Goal: Information Seeking & Learning: Learn about a topic

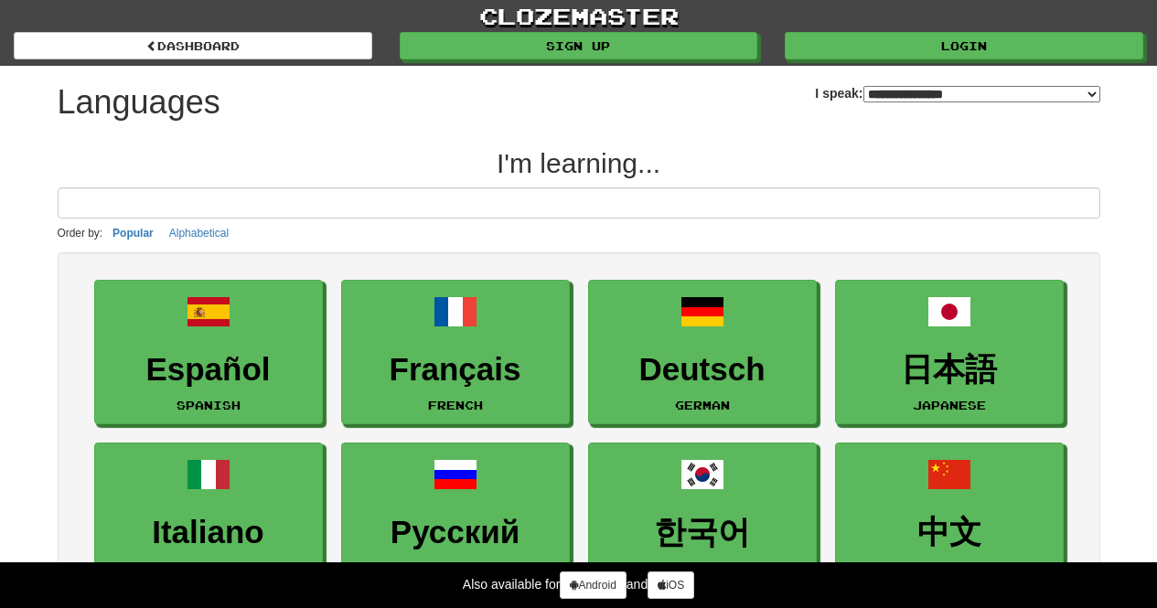
select select "*******"
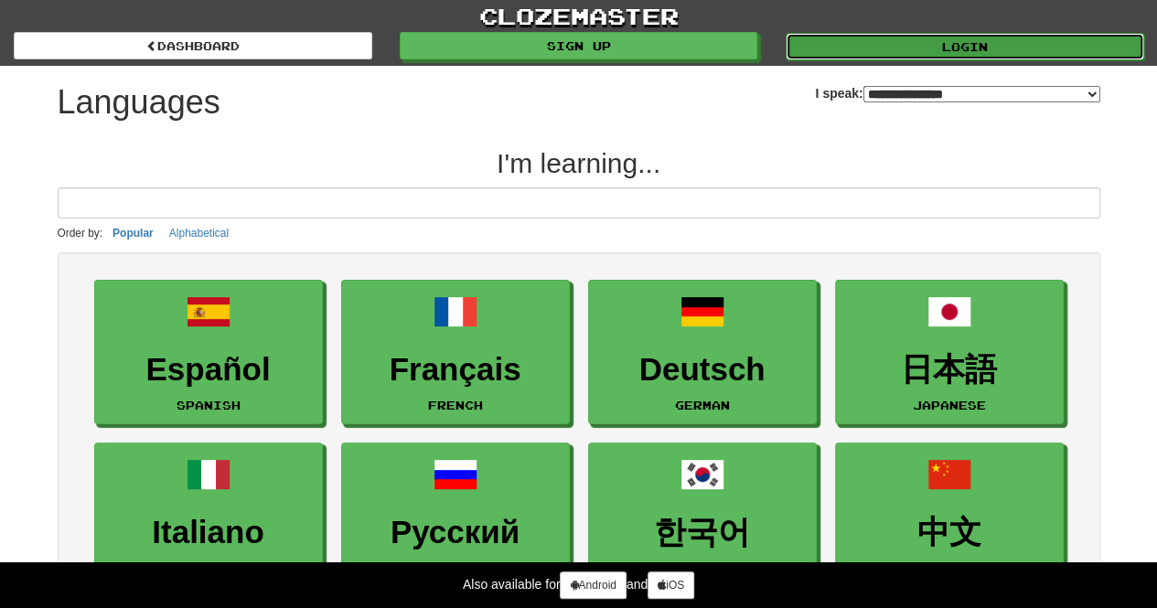
click at [864, 52] on link "Login" at bounding box center [964, 46] width 358 height 27
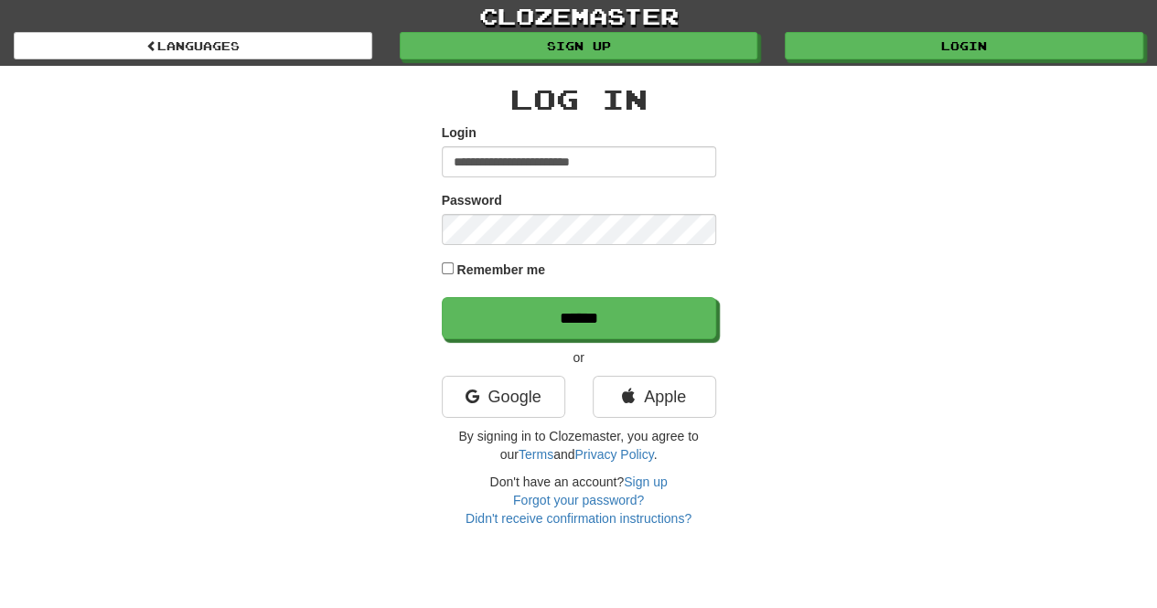
type input "**********"
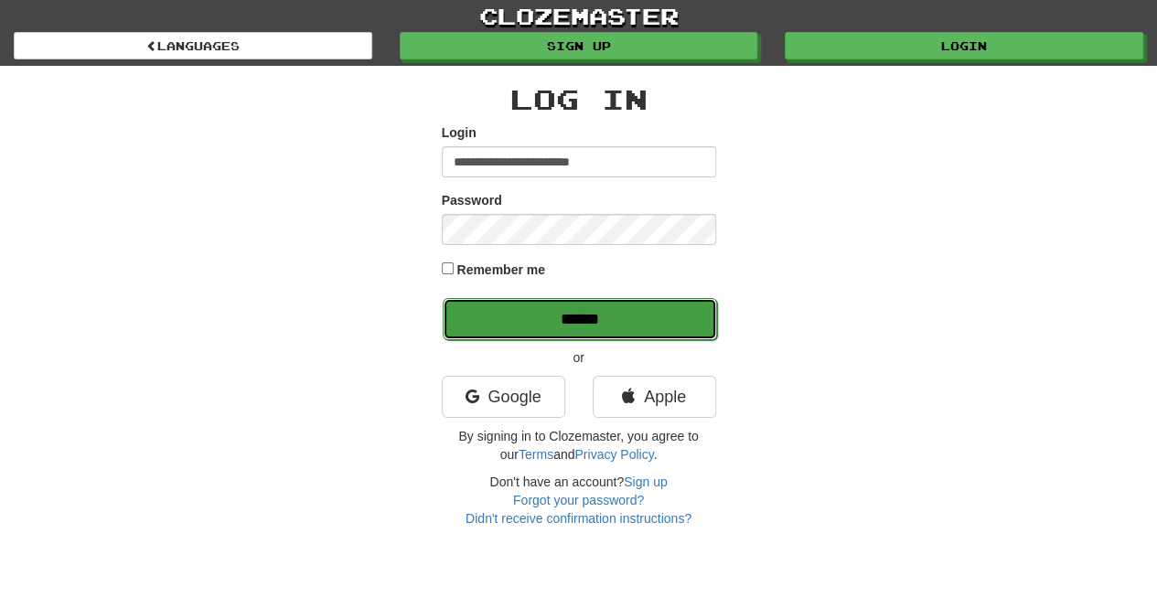
click at [574, 315] on input "******" at bounding box center [580, 319] width 274 height 42
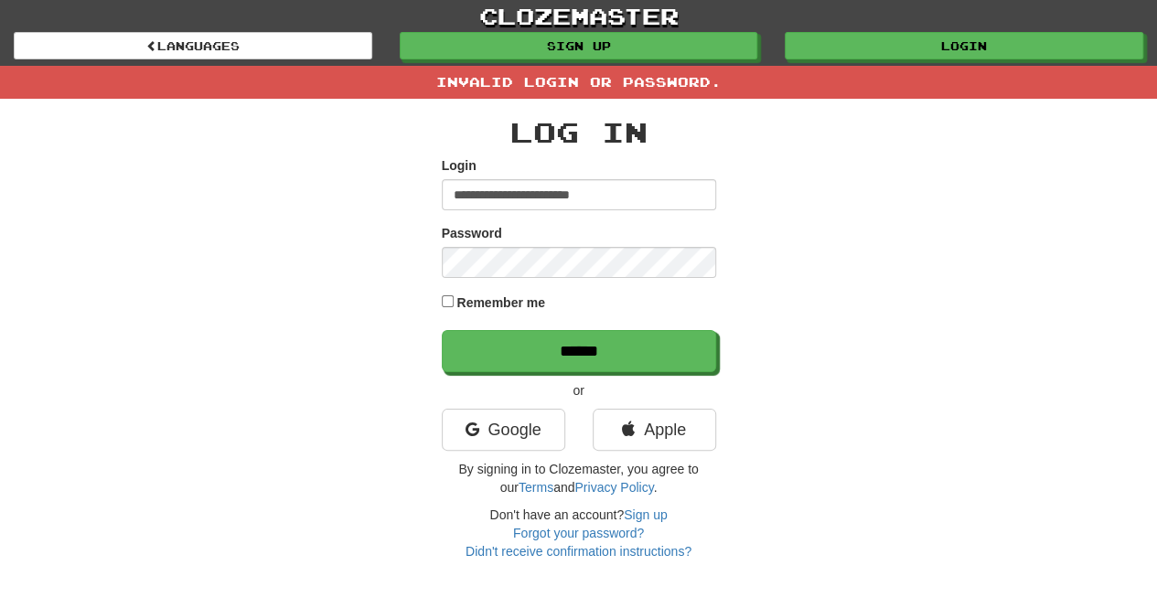
click at [621, 197] on input "**********" at bounding box center [579, 194] width 274 height 31
type input "**********"
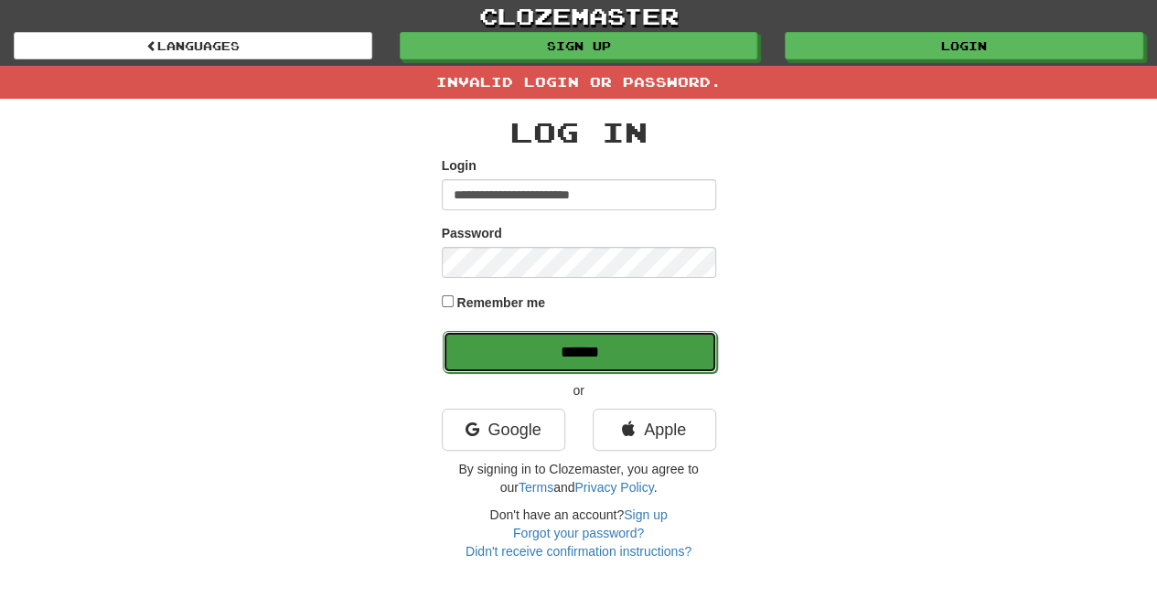
click at [593, 348] on input "******" at bounding box center [580, 352] width 274 height 42
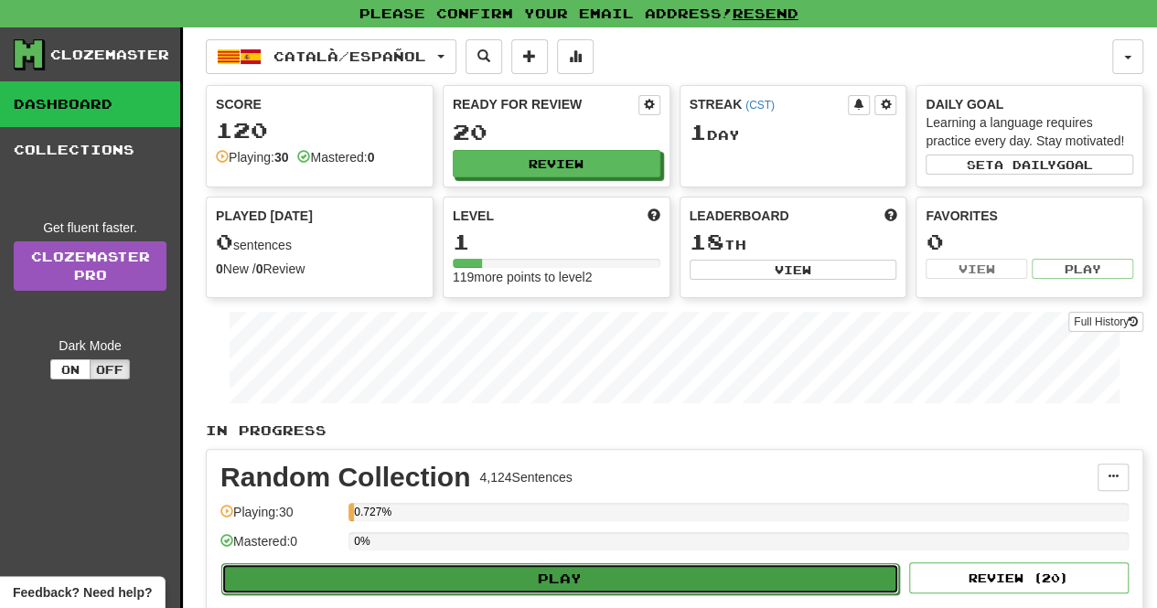
click at [685, 579] on button "Play" at bounding box center [559, 578] width 677 height 31
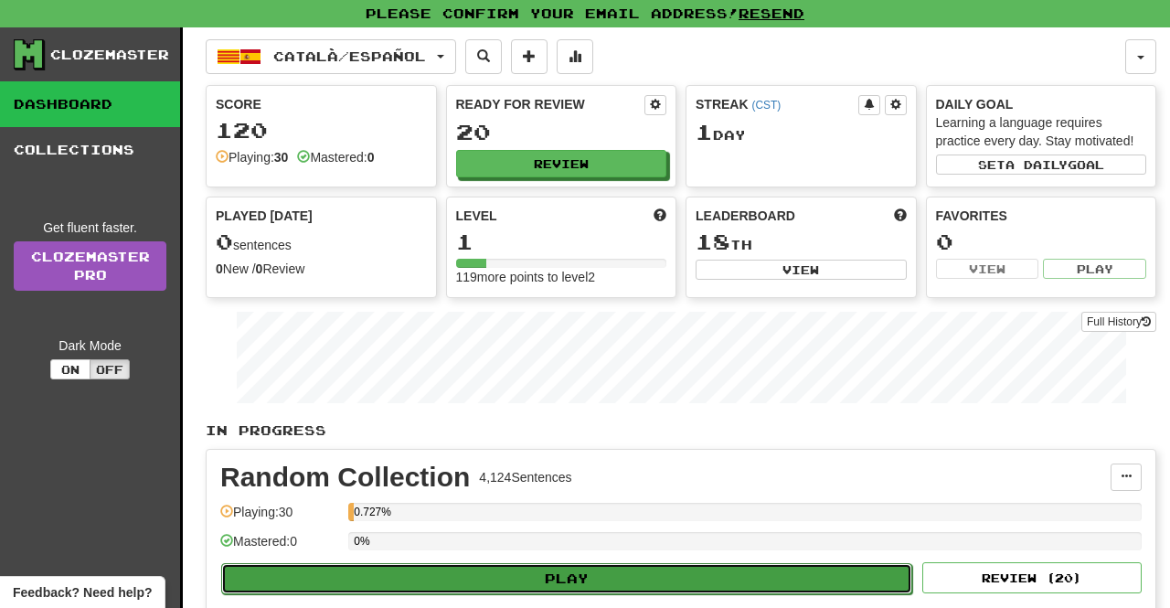
select select "**"
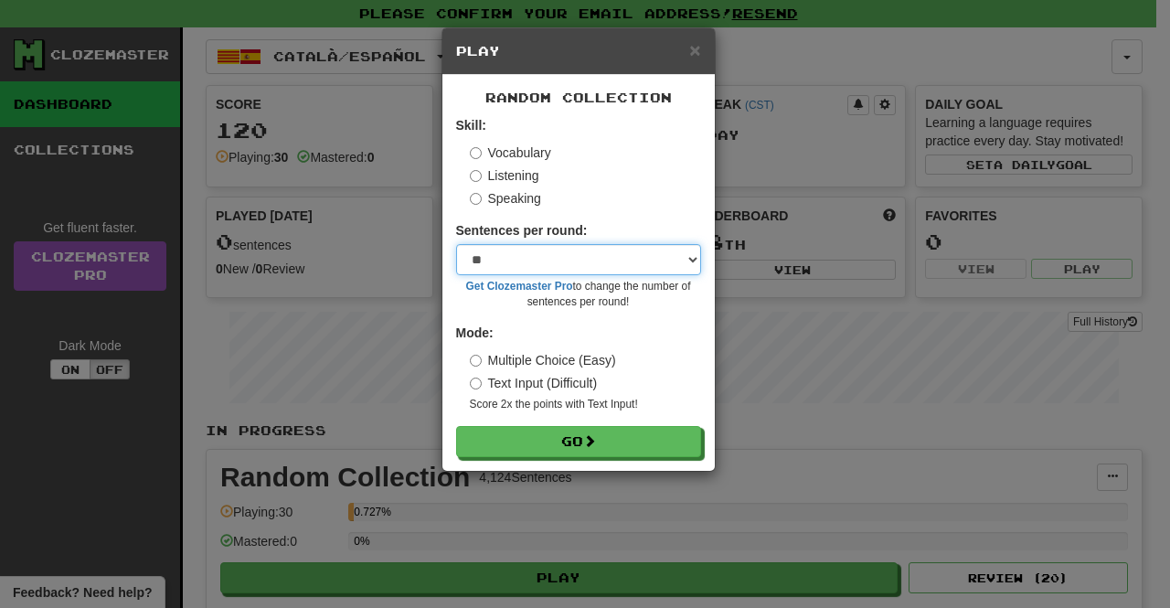
click at [585, 268] on select "* ** ** ** ** ** *** ********" at bounding box center [578, 259] width 245 height 31
click at [613, 268] on select "* ** ** ** ** ** *** ********" at bounding box center [578, 259] width 245 height 31
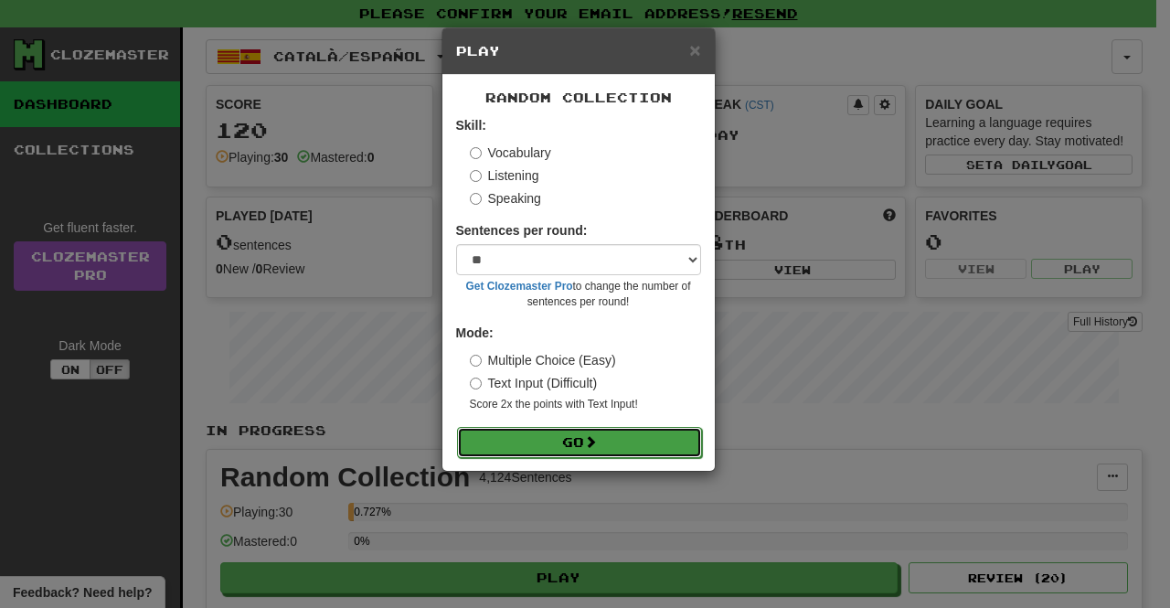
click at [560, 436] on button "Go" at bounding box center [579, 442] width 245 height 31
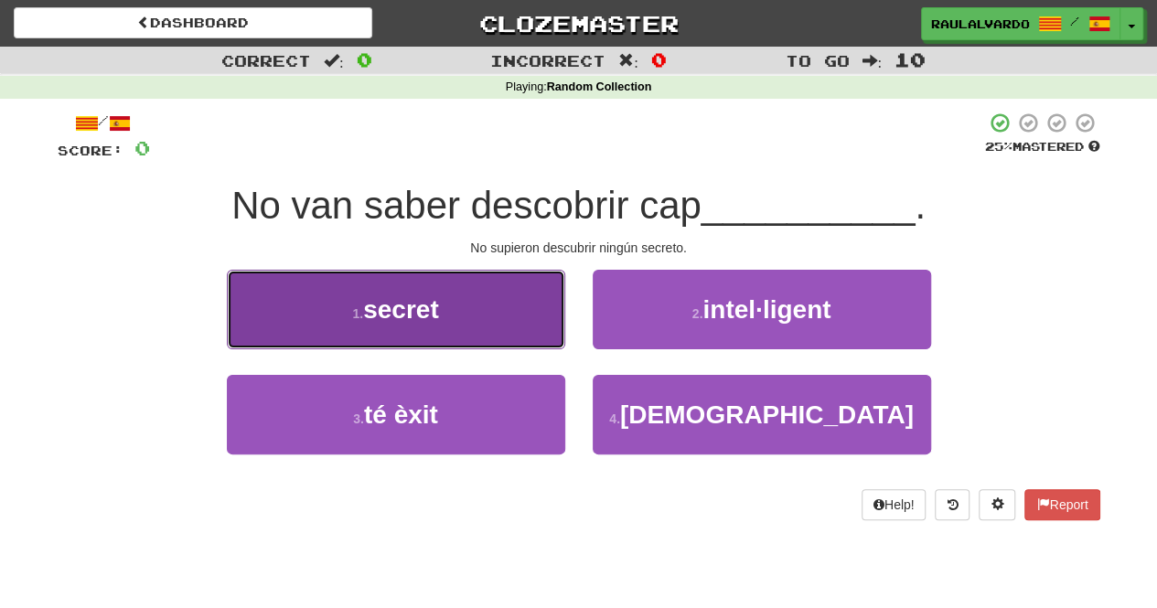
click at [507, 325] on button "1 . secret" at bounding box center [396, 310] width 338 height 80
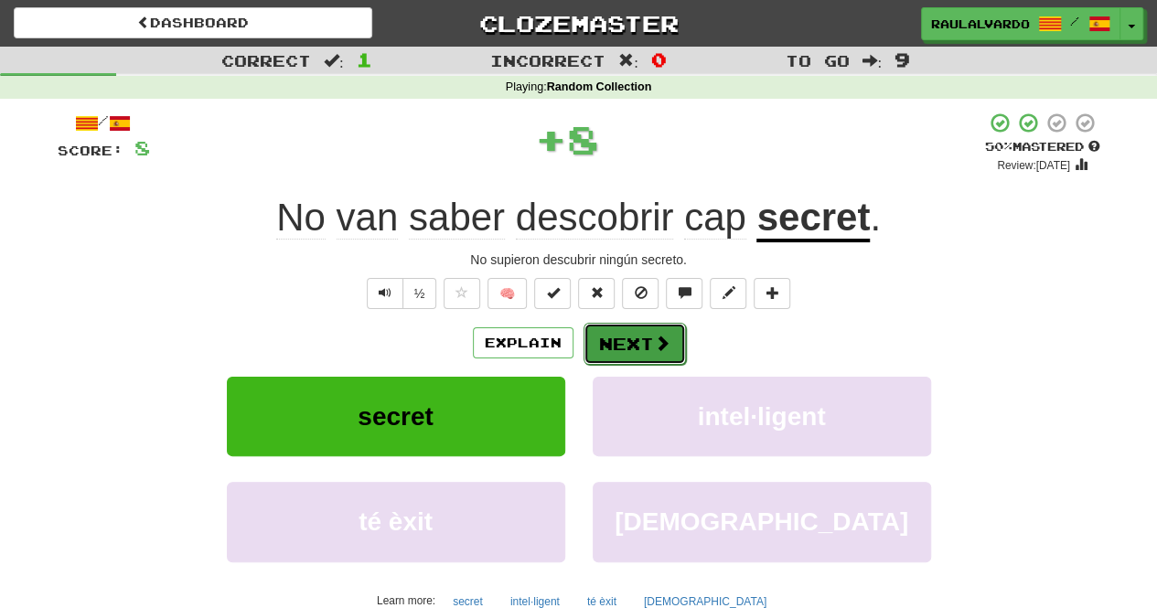
click at [631, 337] on button "Next" at bounding box center [634, 344] width 102 height 42
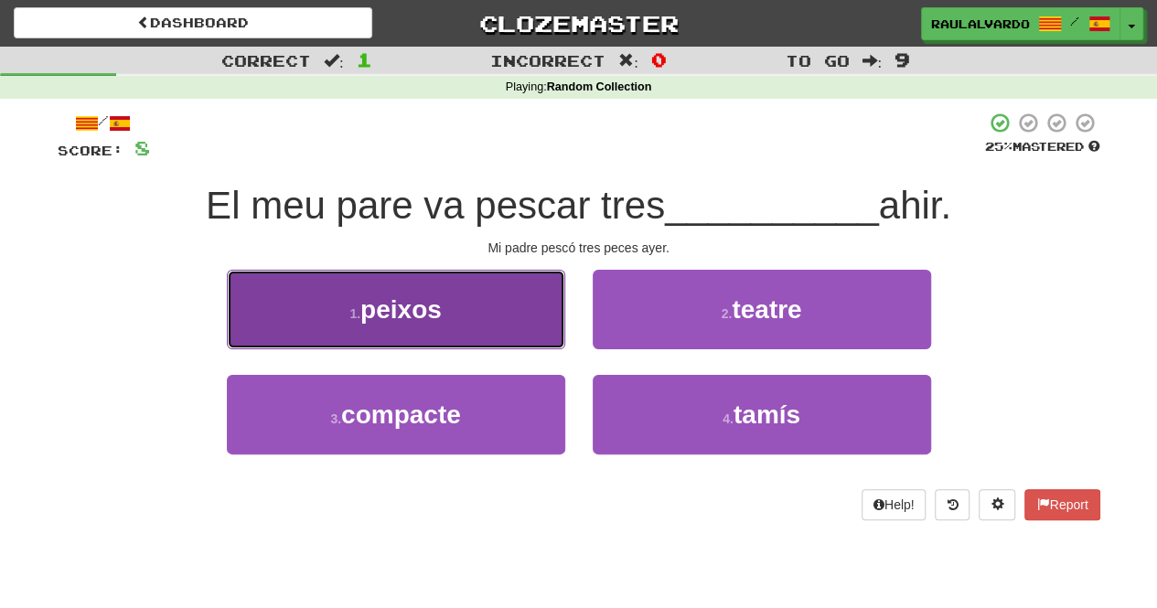
click at [486, 282] on button "1 . peixos" at bounding box center [396, 310] width 338 height 80
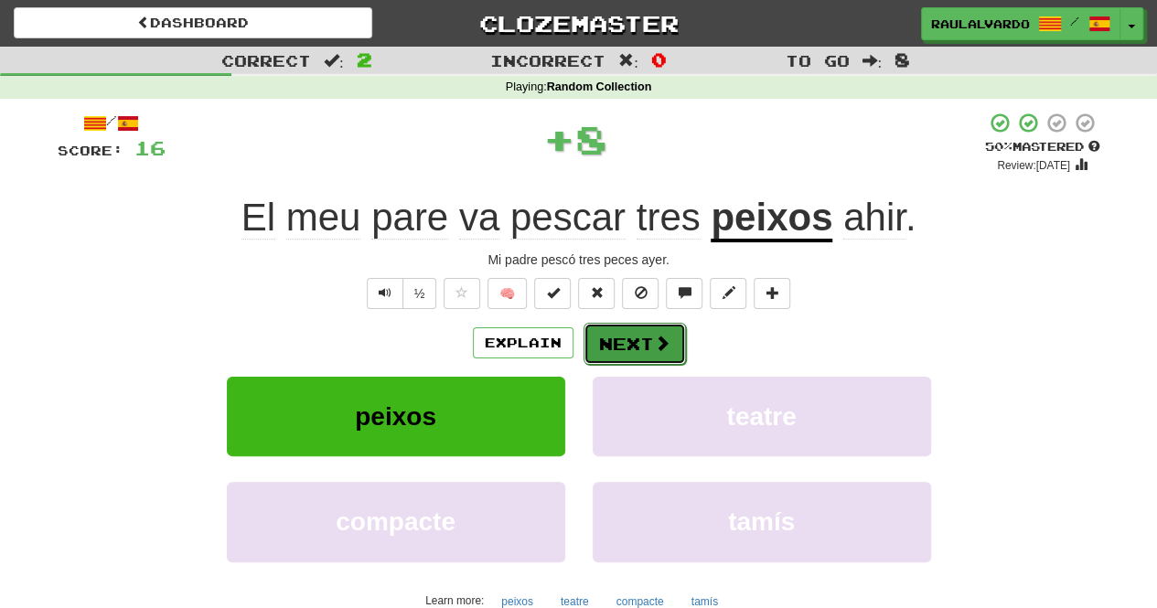
click at [660, 339] on span at bounding box center [662, 343] width 16 height 16
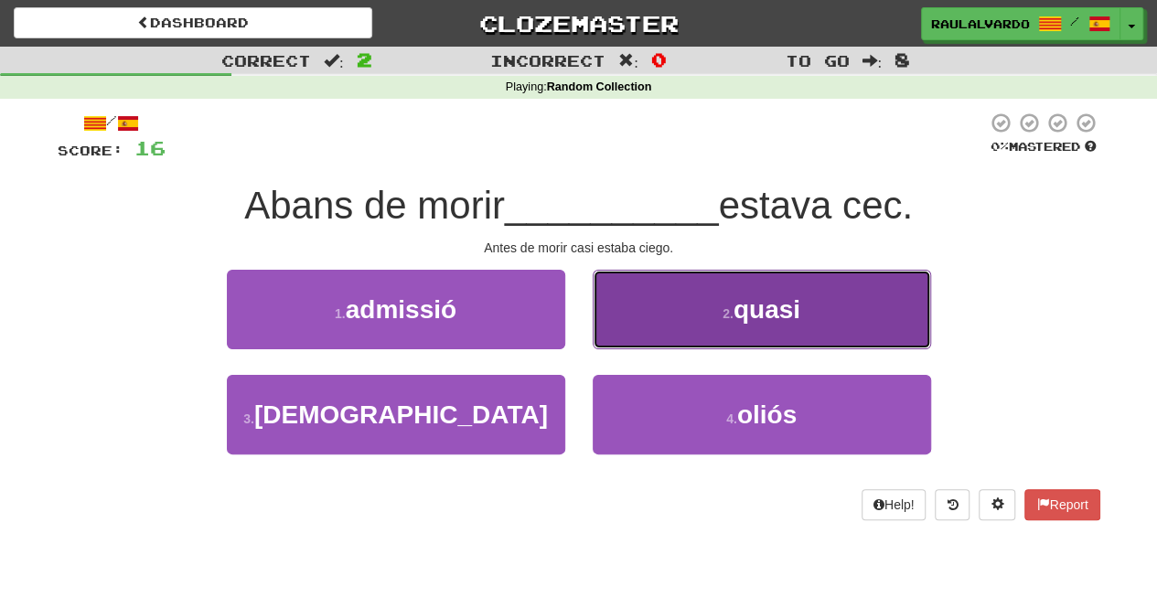
click at [671, 295] on button "2 . quasi" at bounding box center [761, 310] width 338 height 80
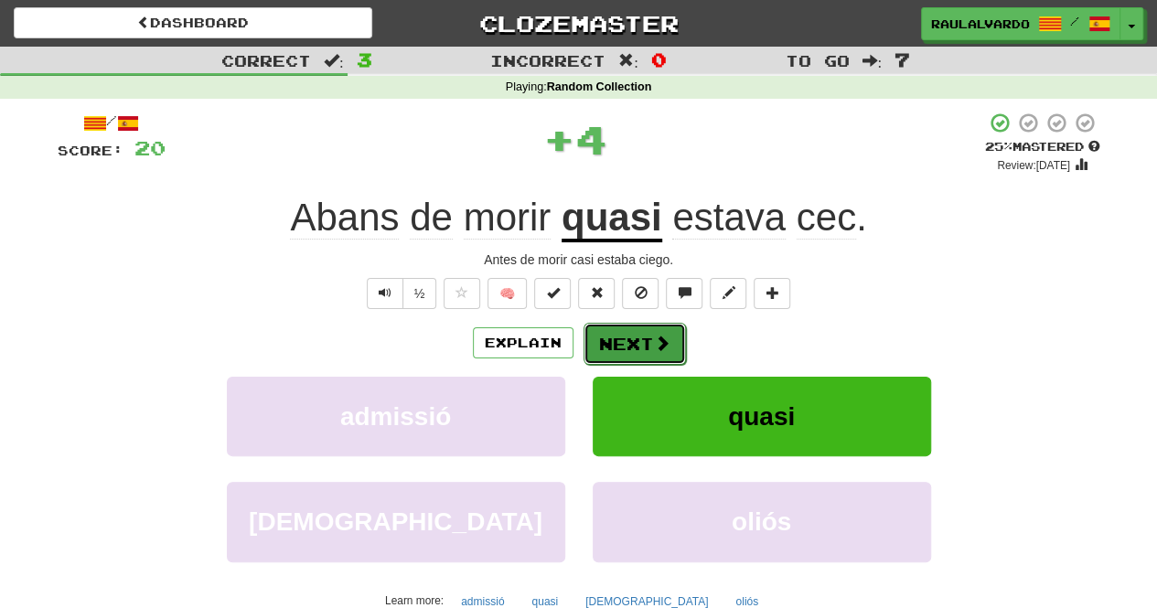
click at [611, 330] on button "Next" at bounding box center [634, 344] width 102 height 42
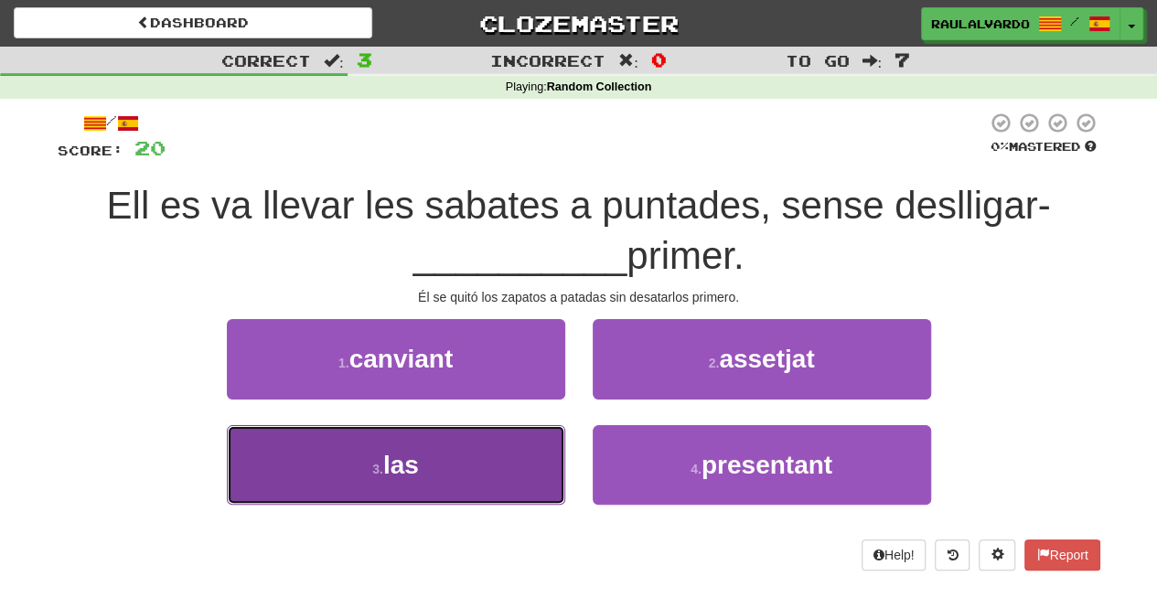
click at [403, 466] on span "las" at bounding box center [401, 465] width 36 height 28
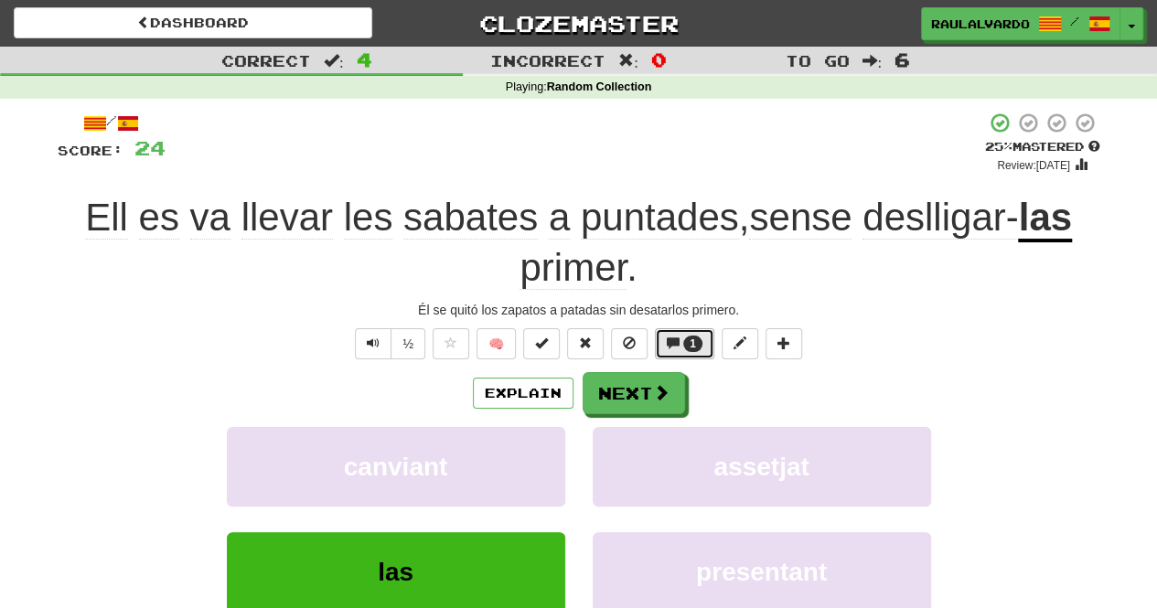
click at [699, 355] on button "1" at bounding box center [684, 343] width 59 height 31
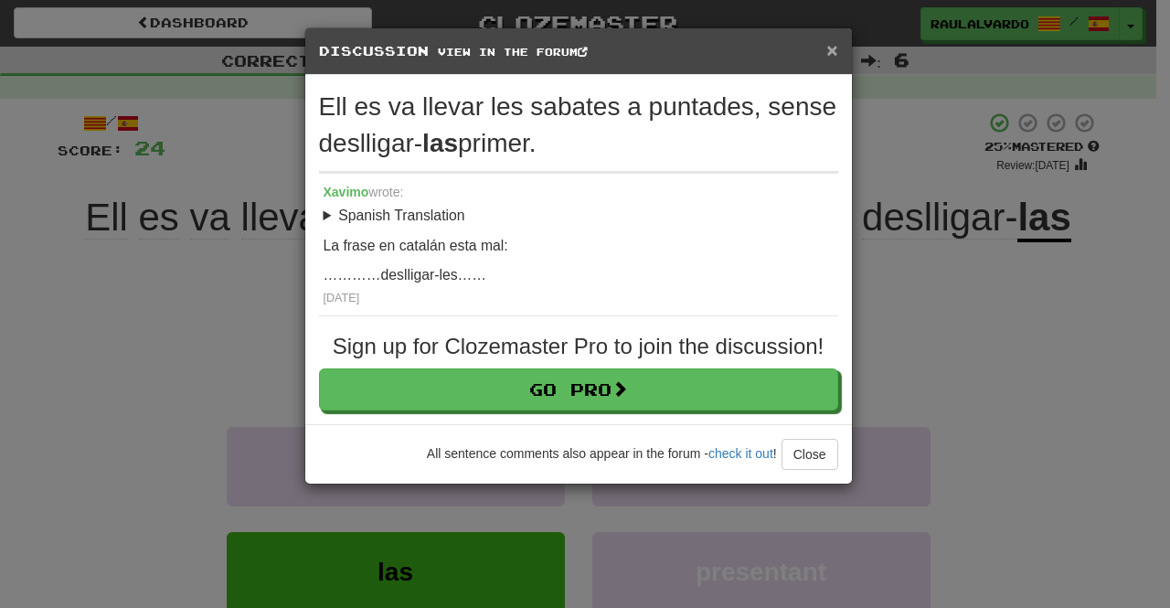
click at [836, 53] on span "×" at bounding box center [832, 49] width 11 height 21
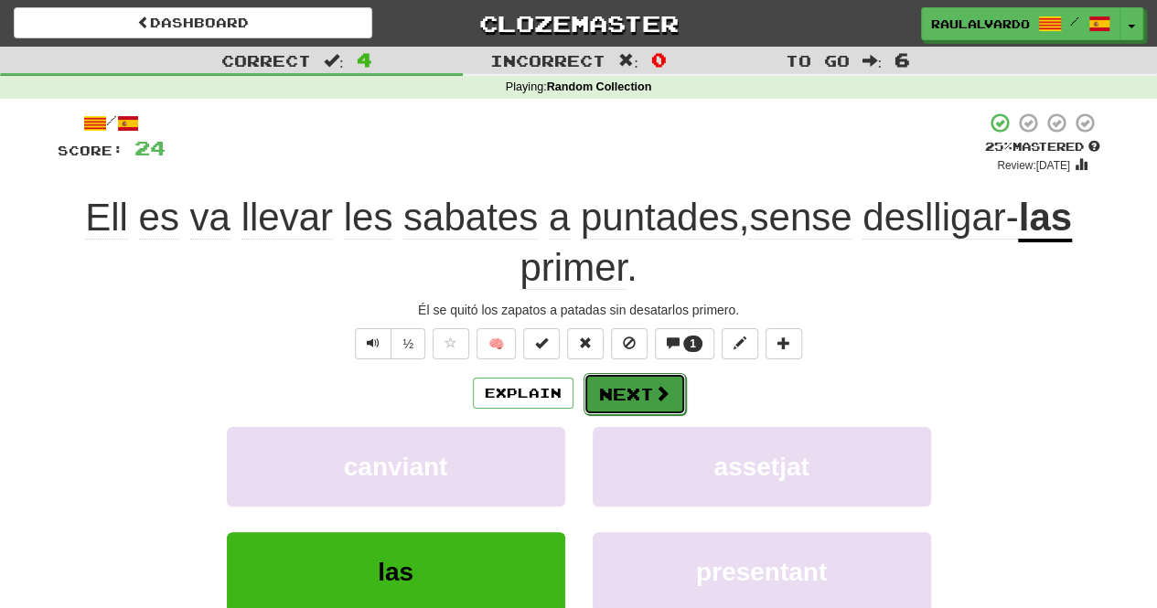
click at [606, 399] on button "Next" at bounding box center [634, 394] width 102 height 42
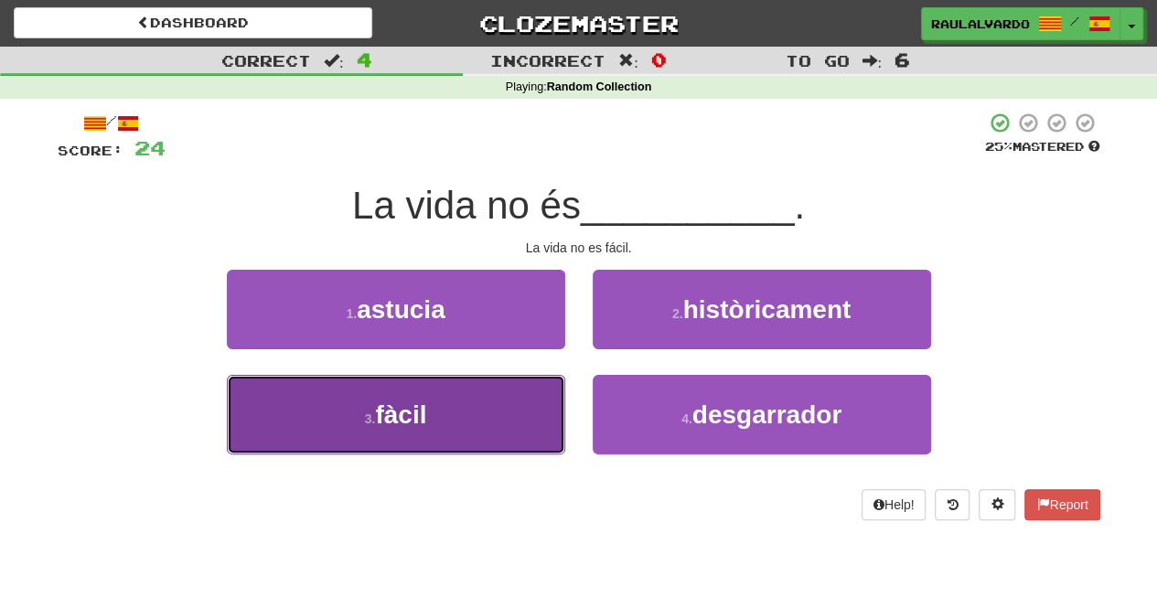
click at [453, 438] on button "3 . fàcil" at bounding box center [396, 415] width 338 height 80
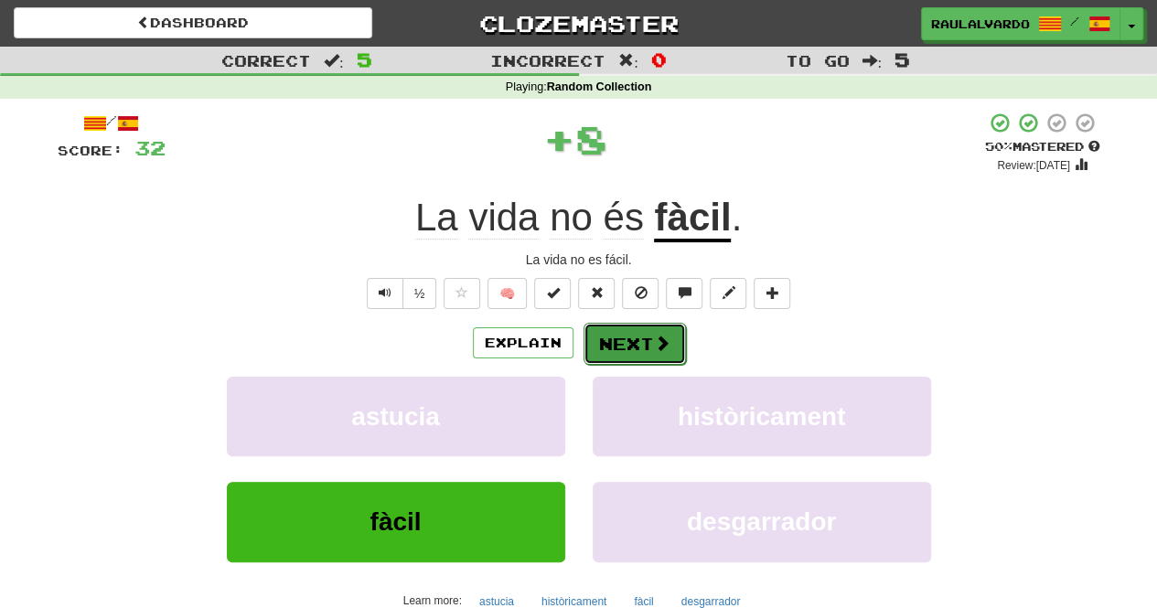
click at [619, 343] on button "Next" at bounding box center [634, 344] width 102 height 42
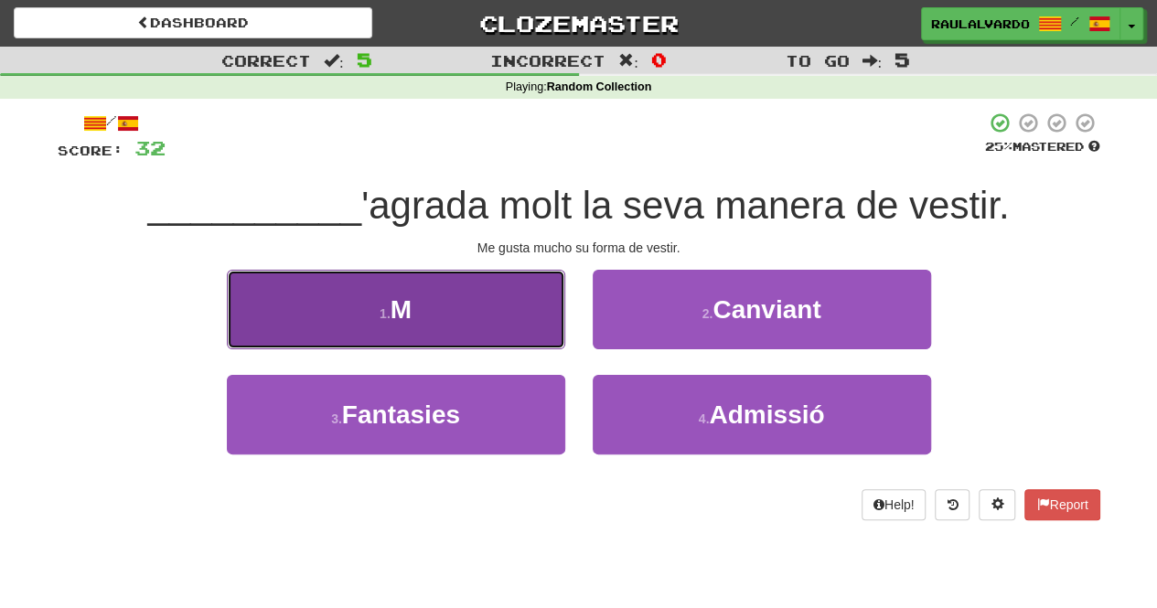
click at [543, 301] on button "1 . M" at bounding box center [396, 310] width 338 height 80
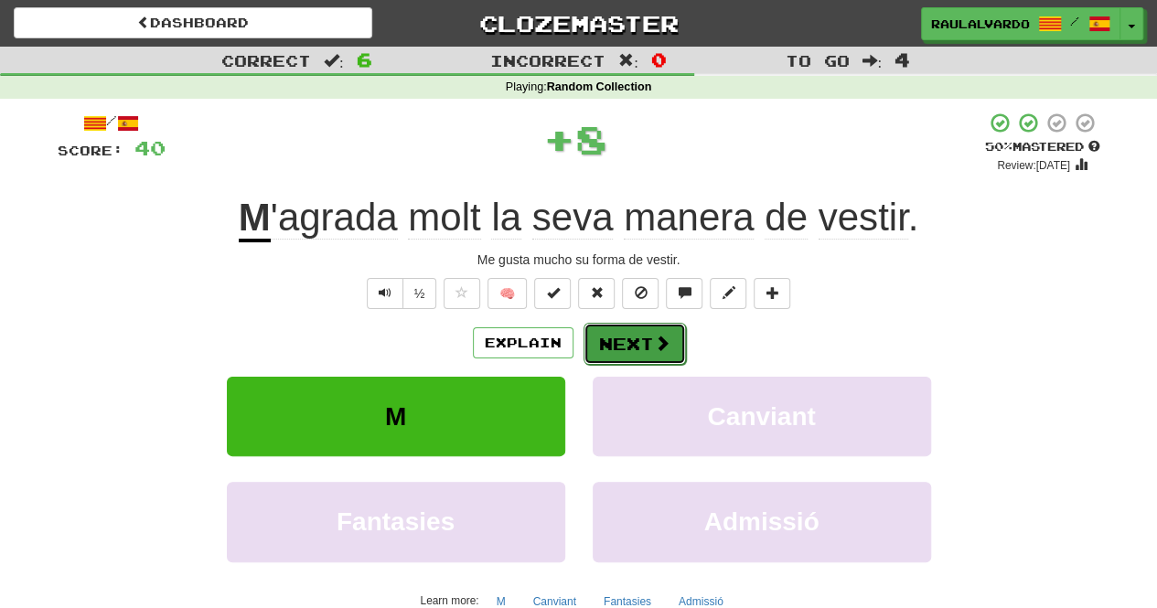
click at [639, 350] on button "Next" at bounding box center [634, 344] width 102 height 42
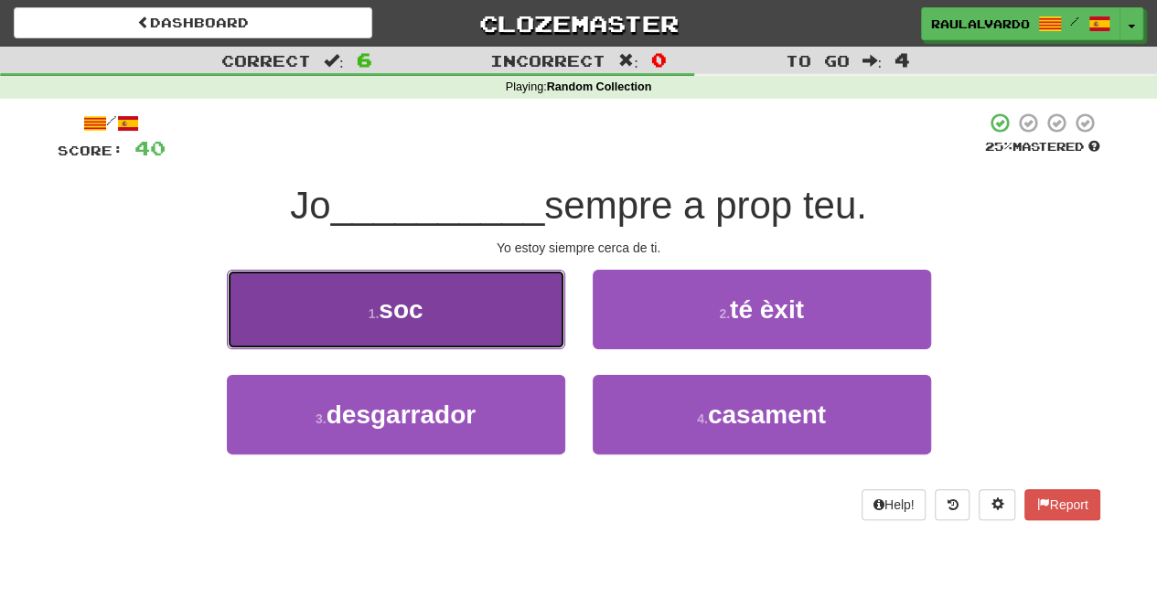
click at [526, 294] on button "1 . soc" at bounding box center [396, 310] width 338 height 80
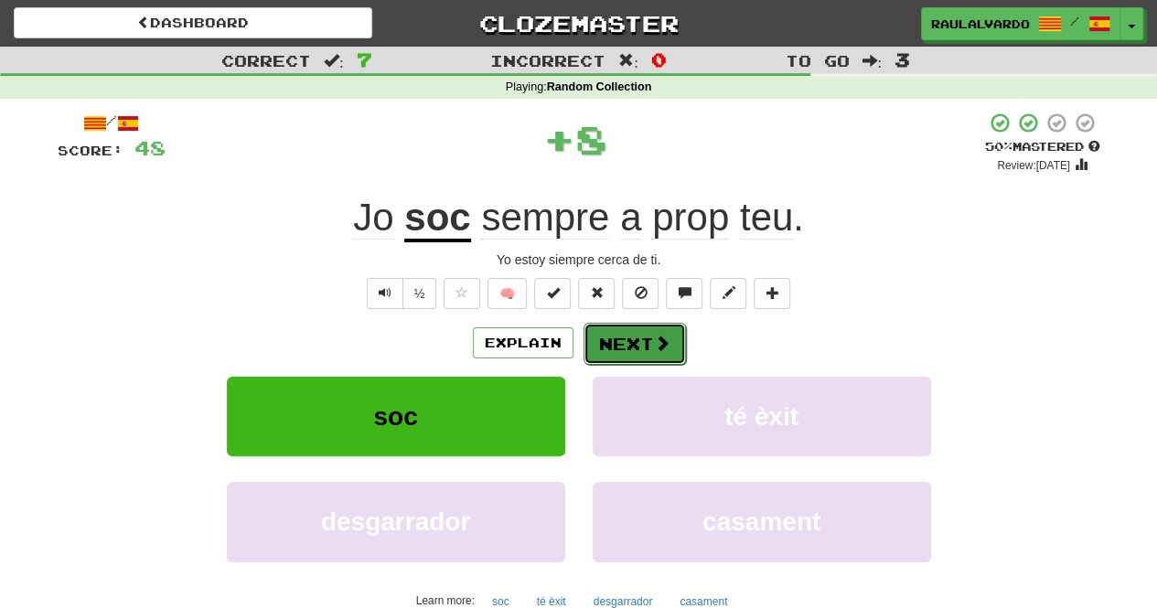
click at [638, 360] on button "Next" at bounding box center [634, 344] width 102 height 42
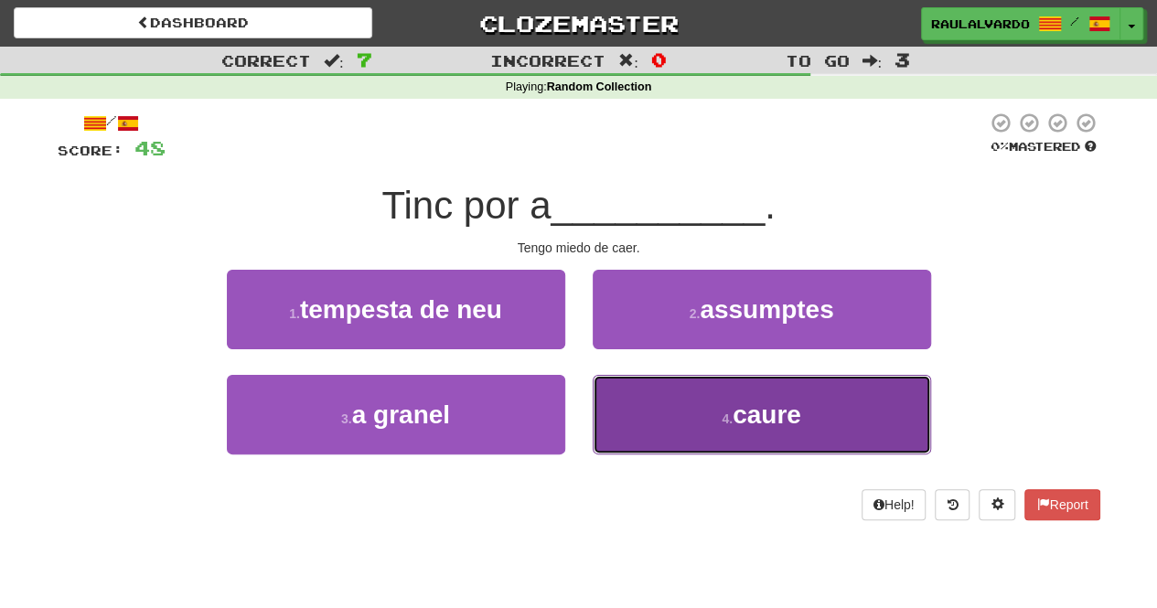
click at [626, 409] on button "4 . caure" at bounding box center [761, 415] width 338 height 80
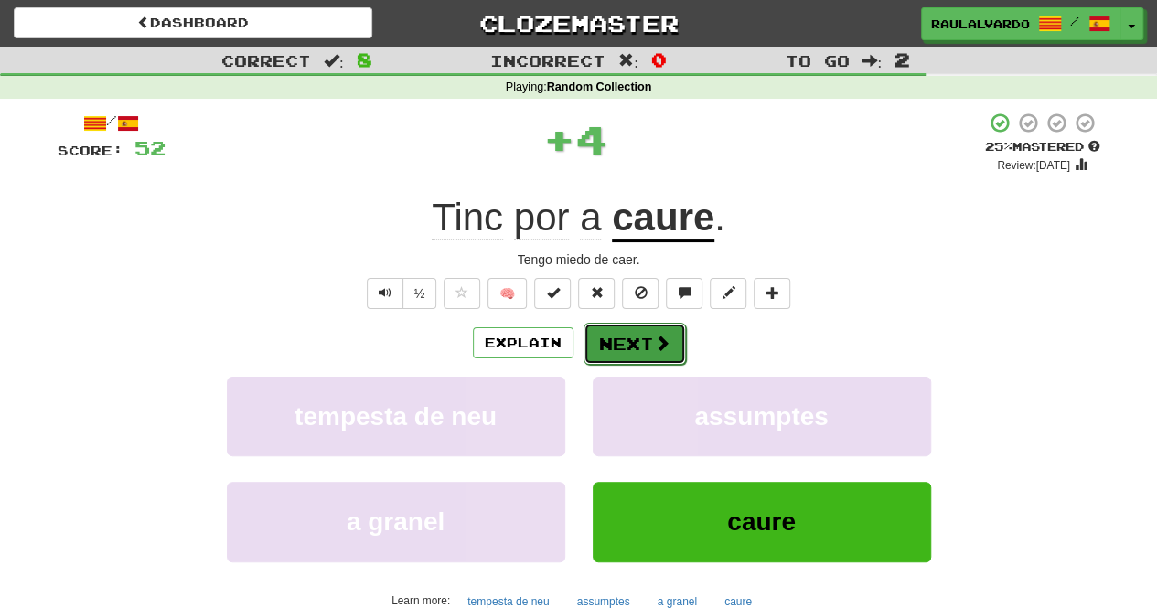
click at [640, 352] on button "Next" at bounding box center [634, 344] width 102 height 42
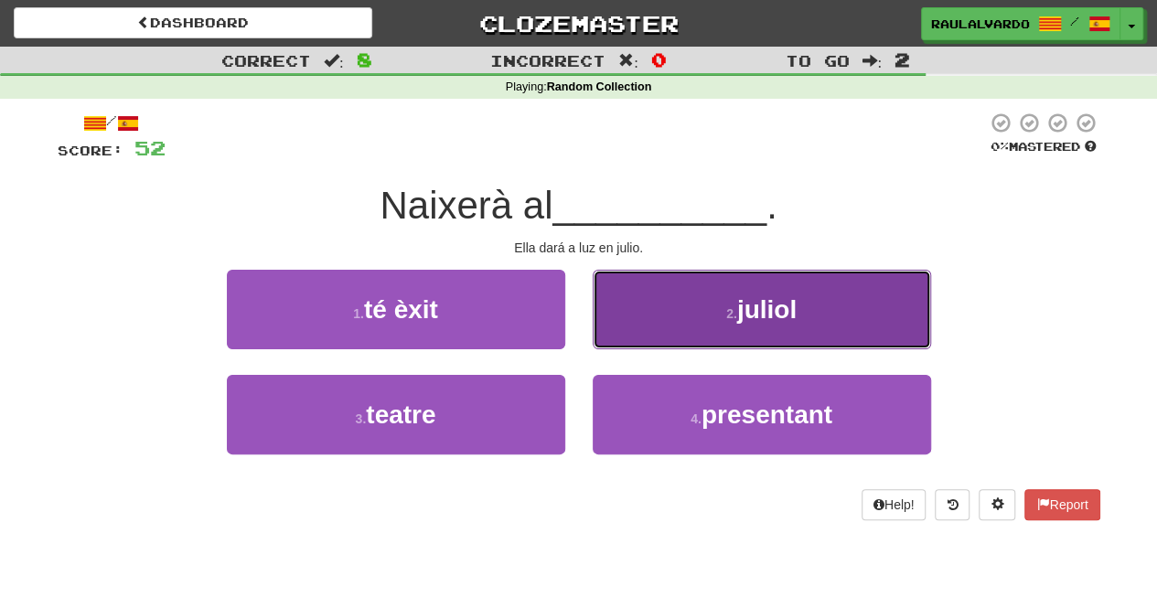
click at [733, 309] on small "2 ." at bounding box center [731, 313] width 11 height 15
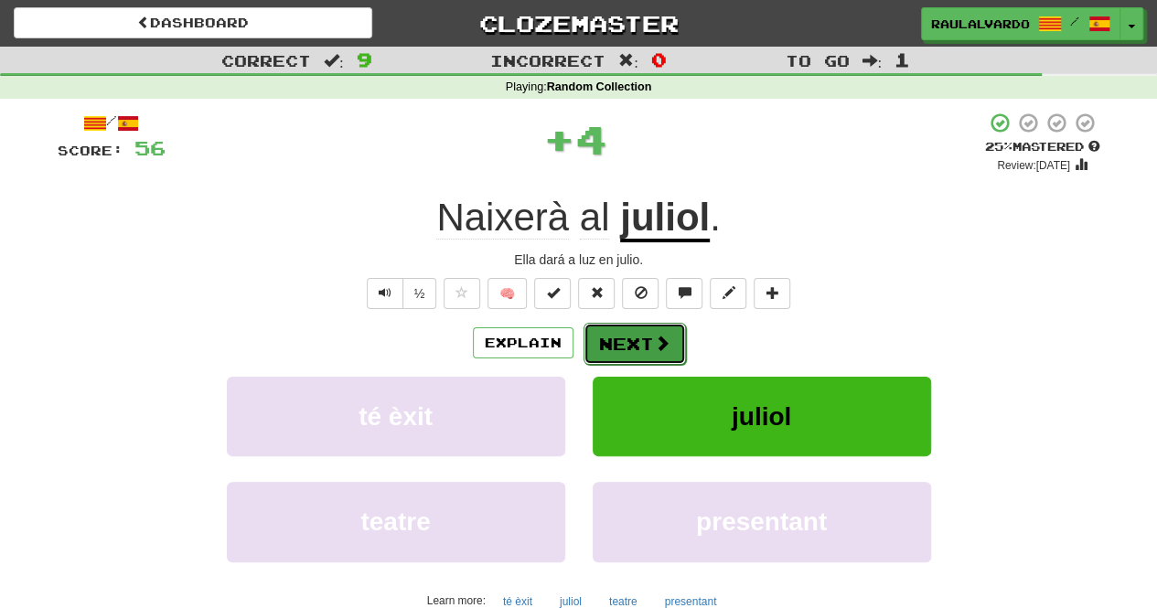
click at [629, 354] on button "Next" at bounding box center [634, 344] width 102 height 42
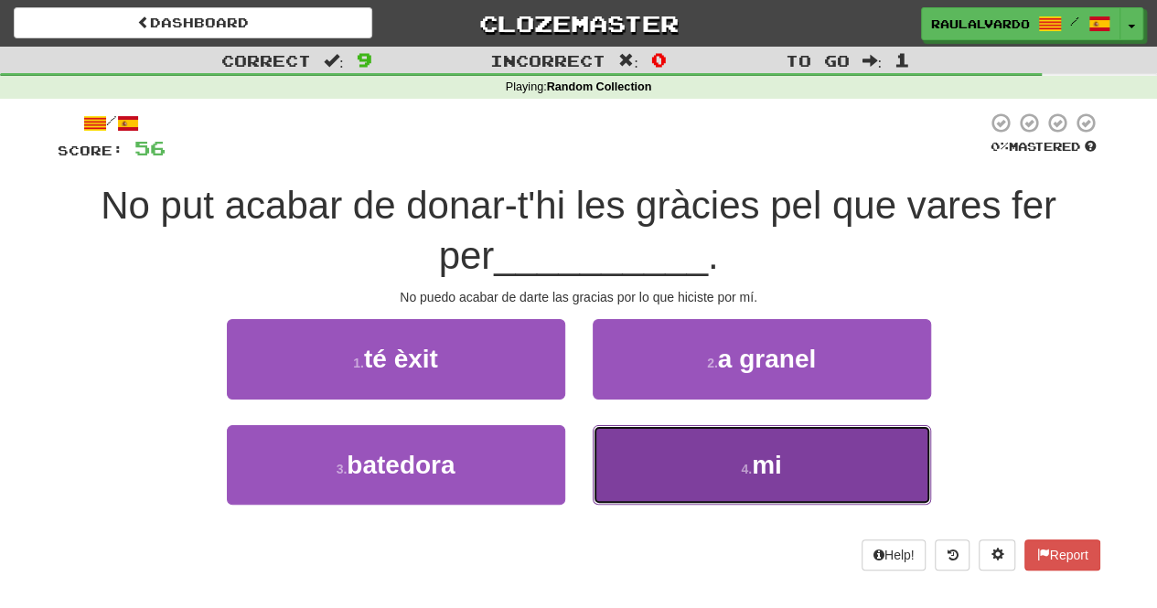
click at [675, 453] on button "4 . mi" at bounding box center [761, 465] width 338 height 80
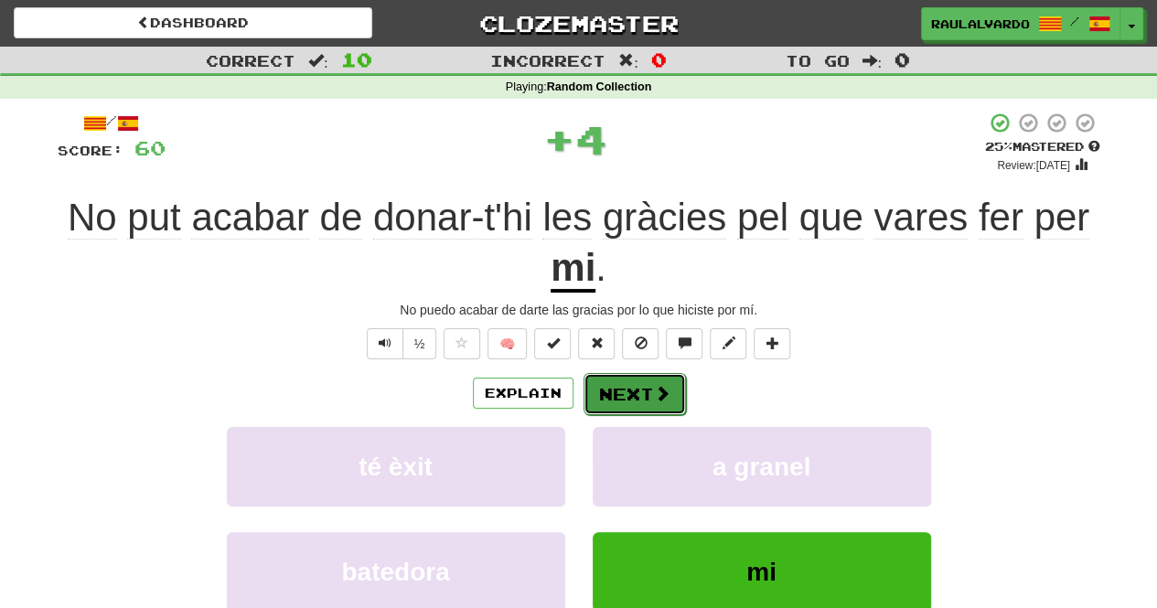
click at [637, 388] on button "Next" at bounding box center [634, 394] width 102 height 42
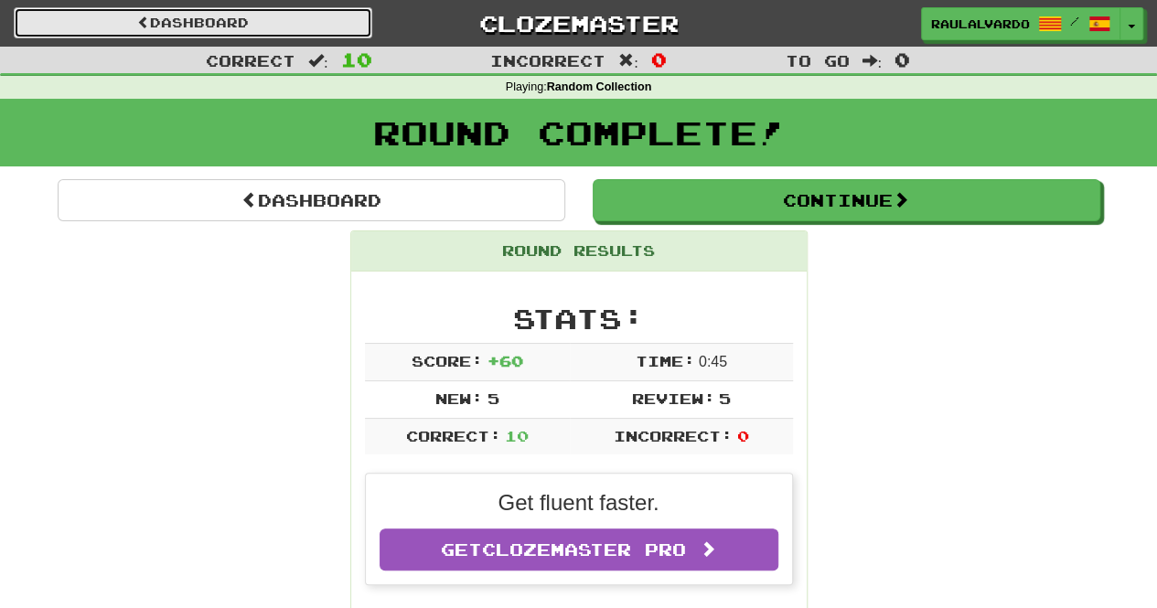
click at [276, 18] on link "Dashboard" at bounding box center [193, 22] width 358 height 31
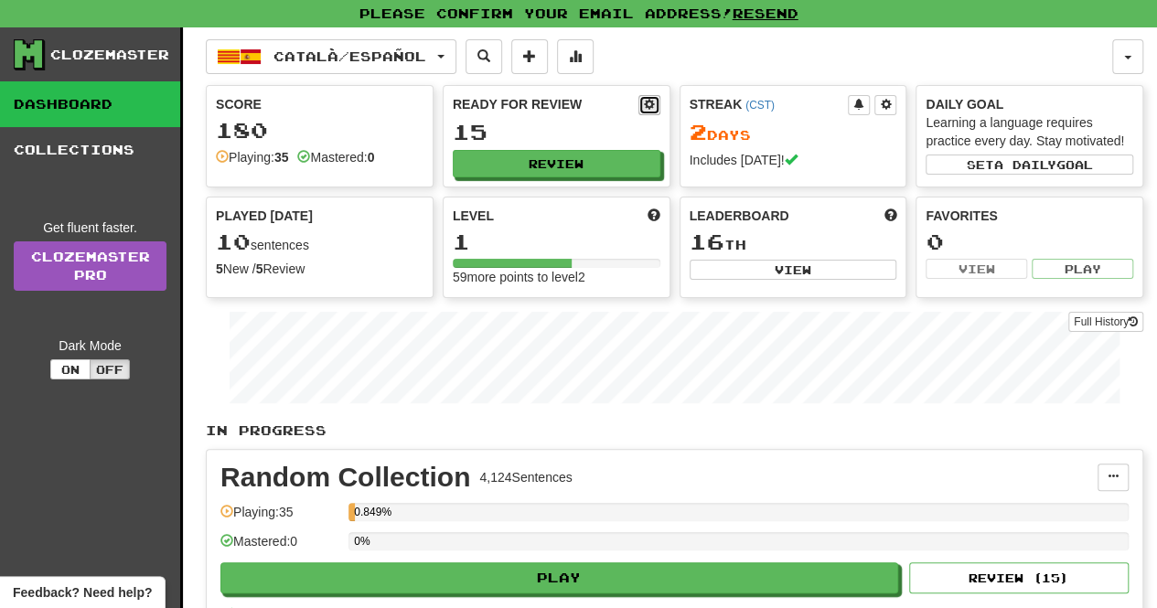
click at [655, 106] on button at bounding box center [649, 105] width 22 height 20
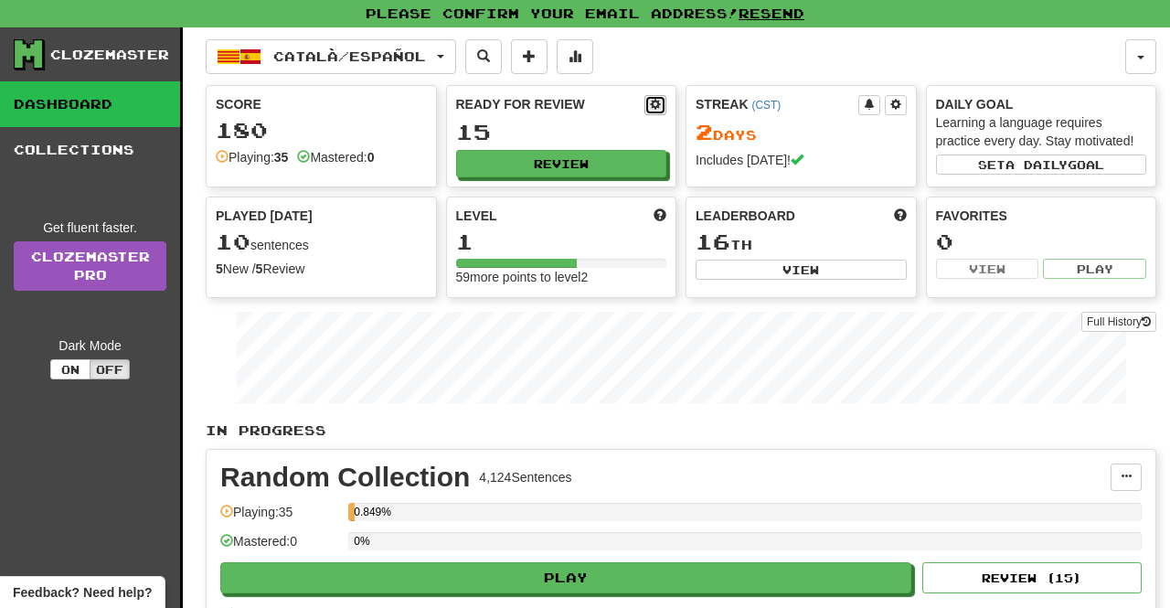
select select "*"
select select "**"
select select "***"
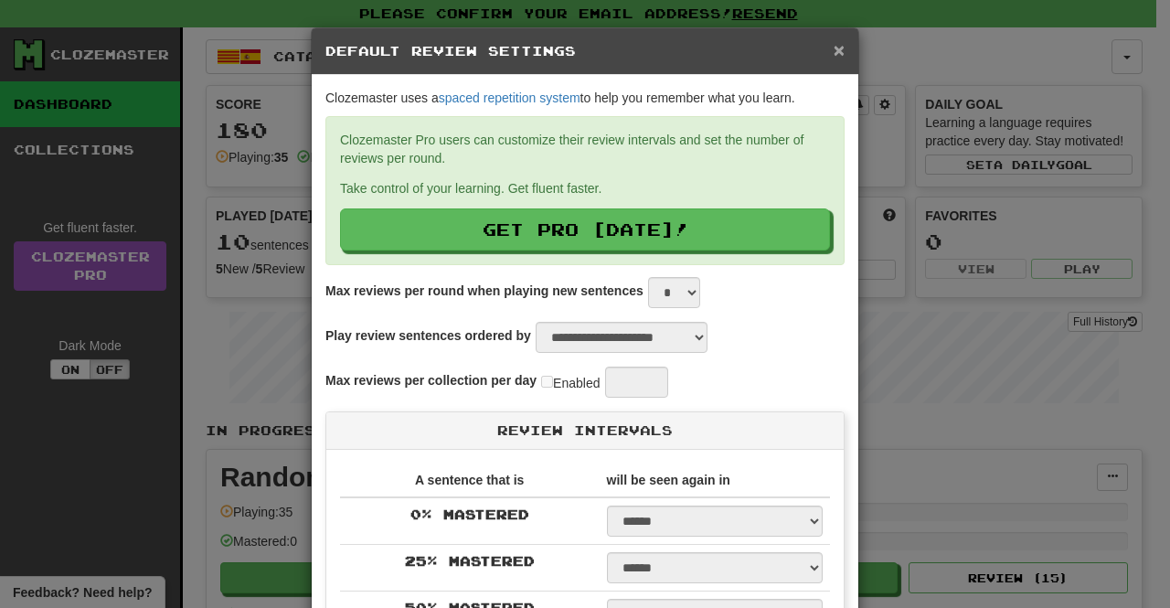
click at [834, 52] on span "×" at bounding box center [839, 49] width 11 height 21
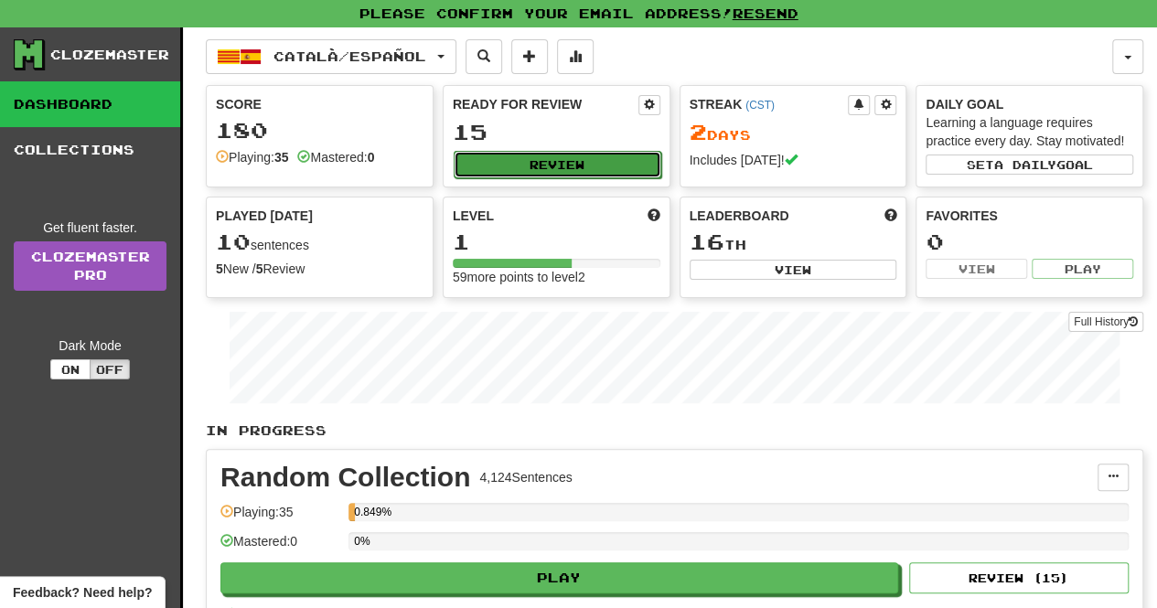
click at [587, 171] on button "Review" at bounding box center [557, 164] width 208 height 27
select select "**"
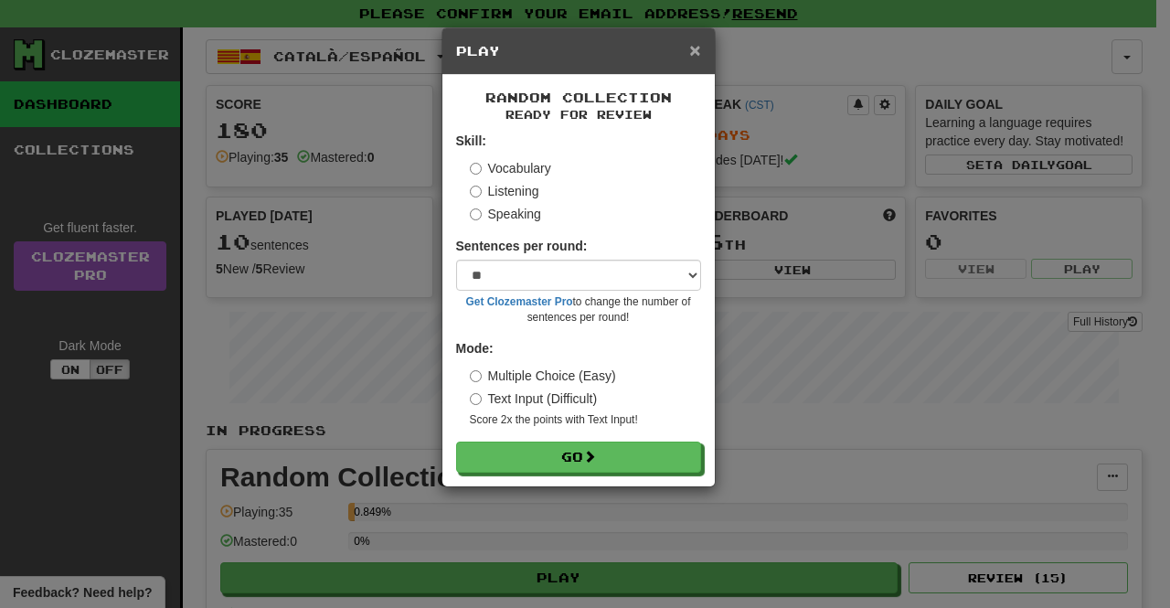
click at [699, 48] on span "×" at bounding box center [694, 49] width 11 height 21
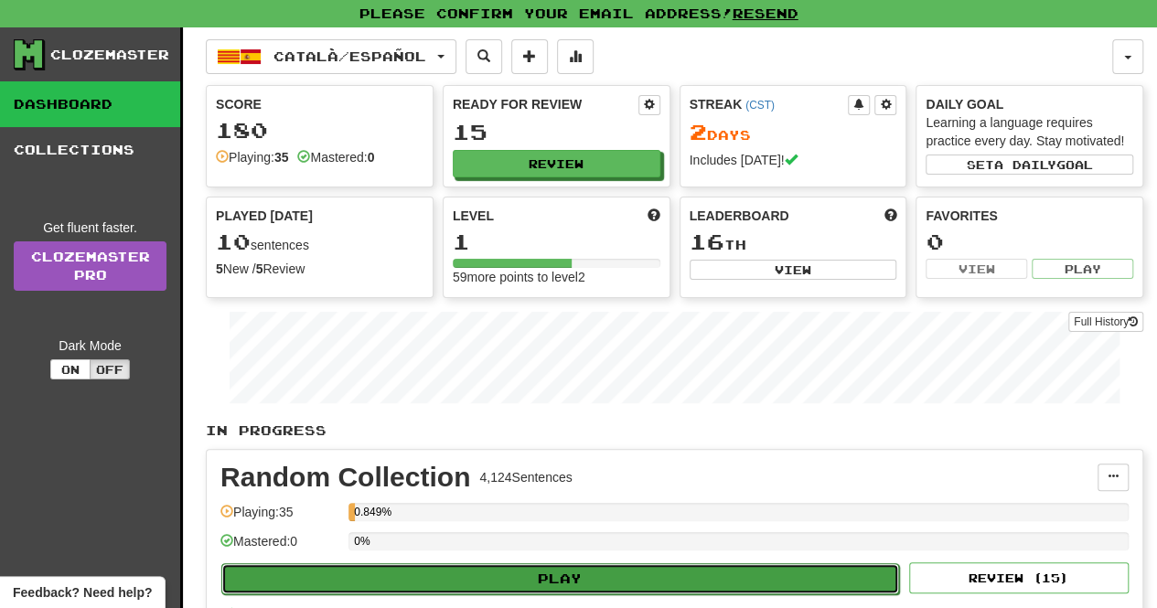
click at [571, 571] on button "Play" at bounding box center [559, 578] width 677 height 31
select select "**"
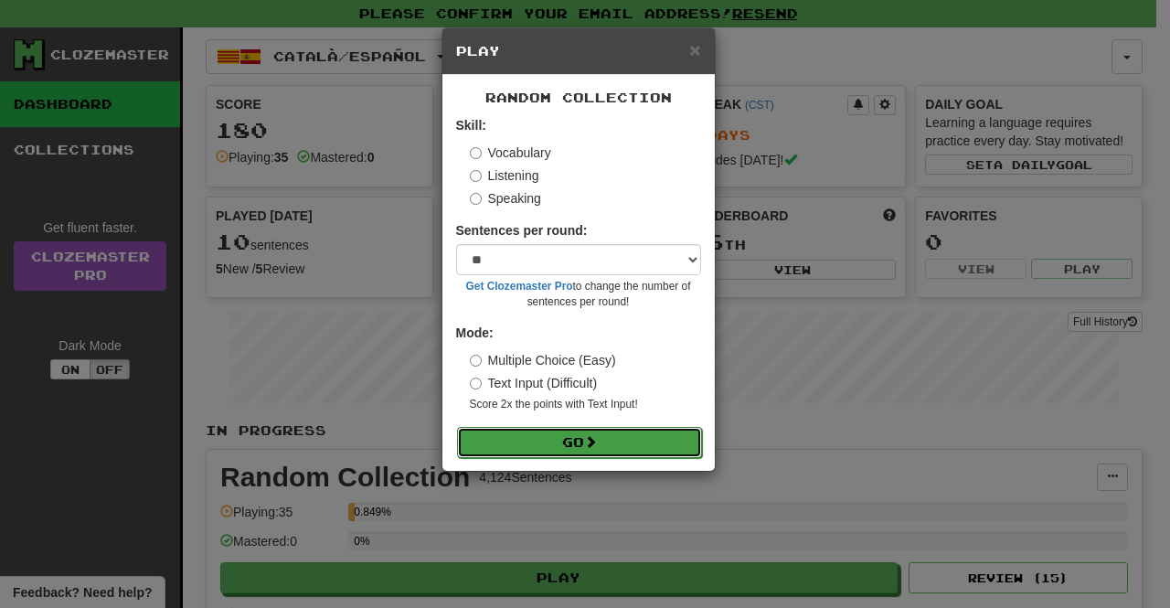
click at [563, 434] on button "Go" at bounding box center [579, 442] width 245 height 31
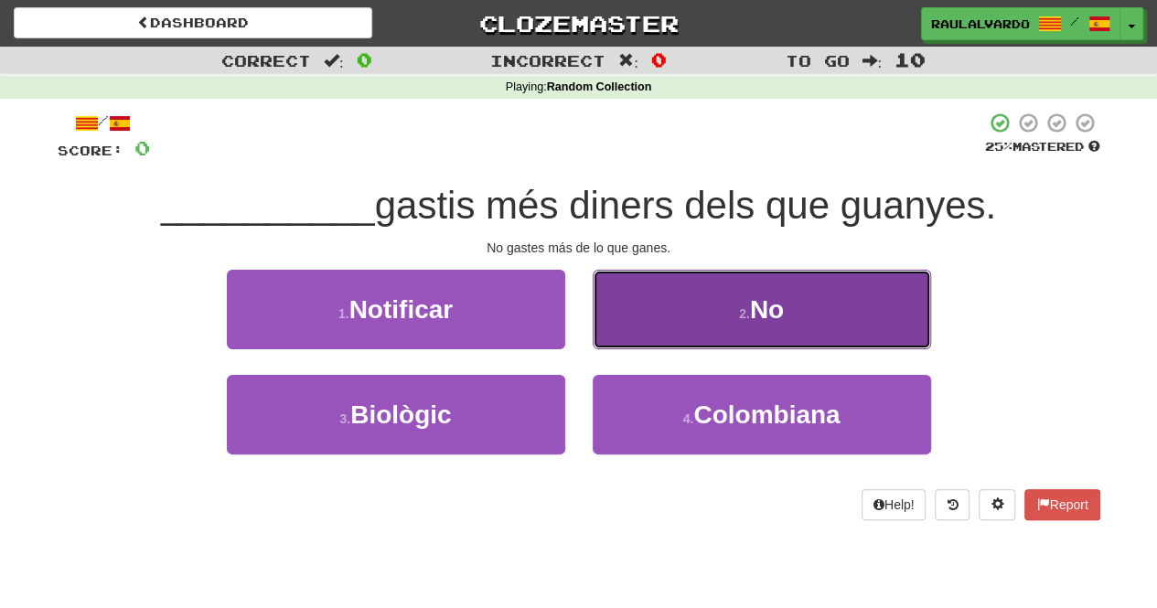
click at [654, 286] on button "2 . No" at bounding box center [761, 310] width 338 height 80
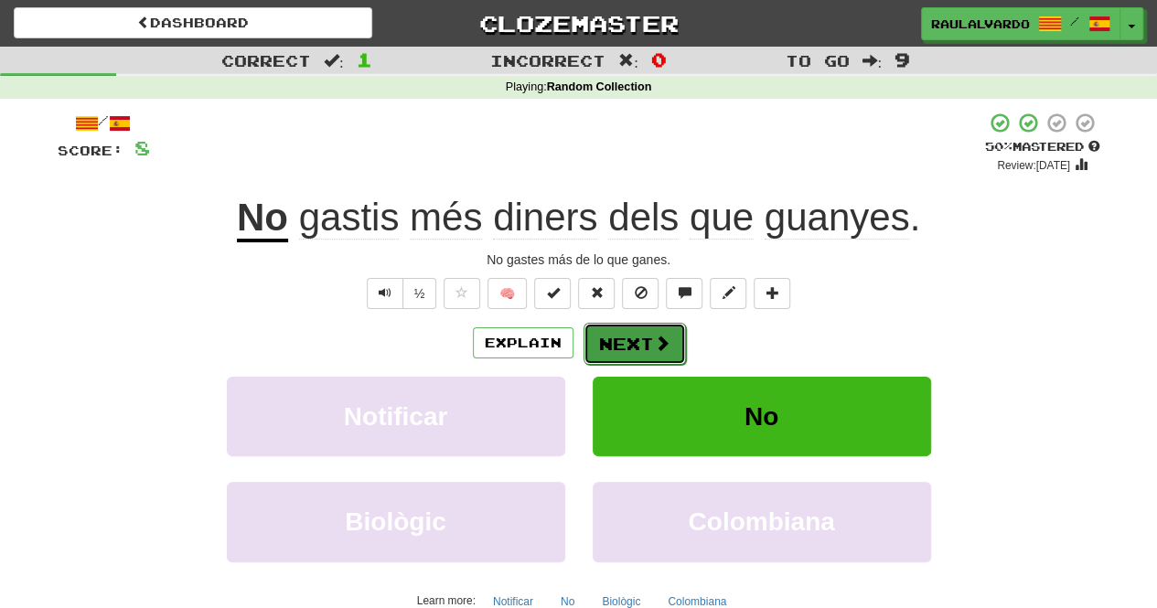
click at [607, 325] on button "Next" at bounding box center [634, 344] width 102 height 42
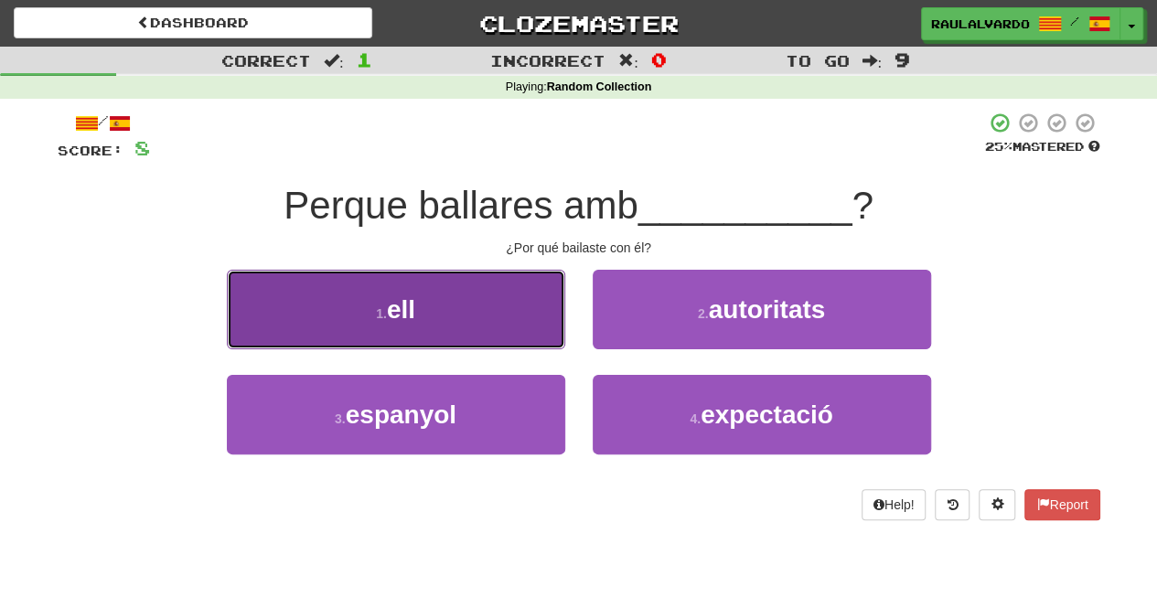
click at [417, 277] on button "1 . ell" at bounding box center [396, 310] width 338 height 80
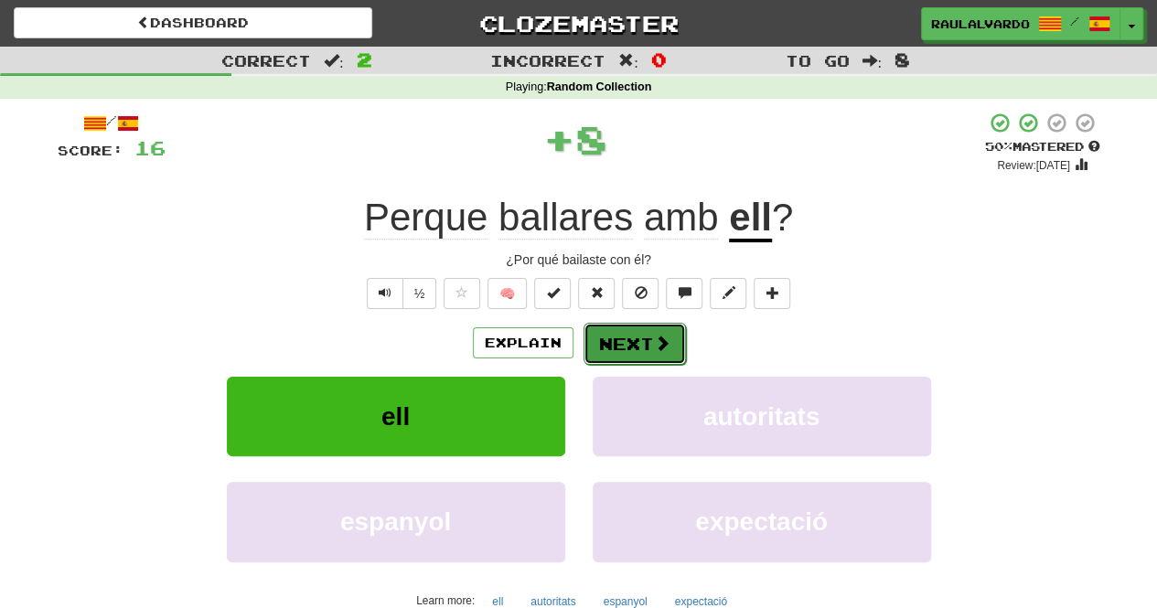
click at [611, 337] on button "Next" at bounding box center [634, 344] width 102 height 42
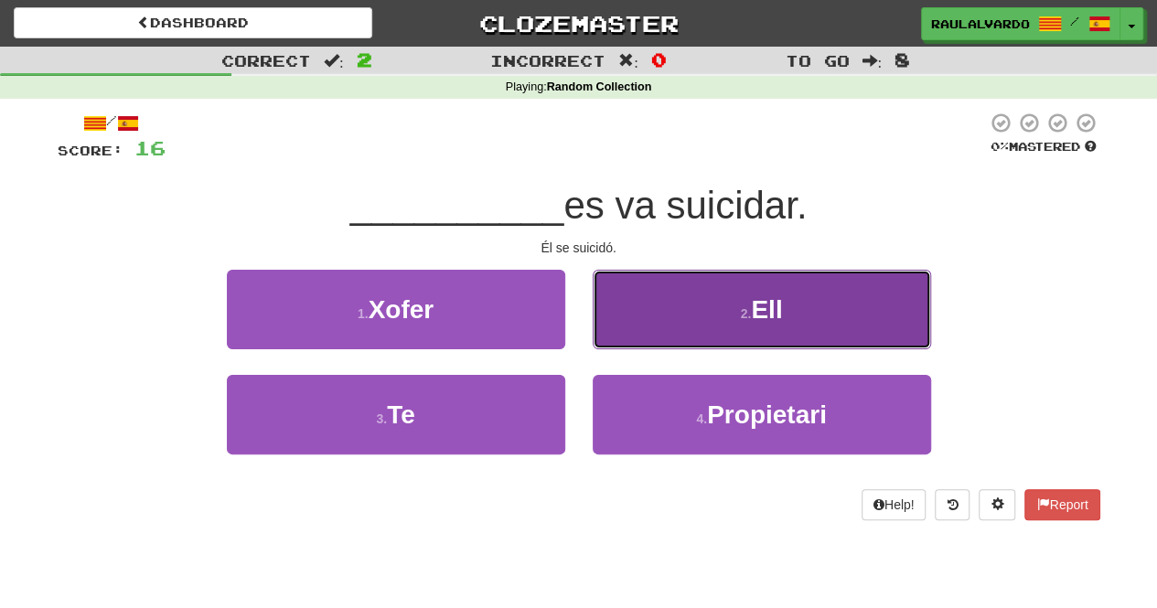
click at [667, 296] on button "2 . Ell" at bounding box center [761, 310] width 338 height 80
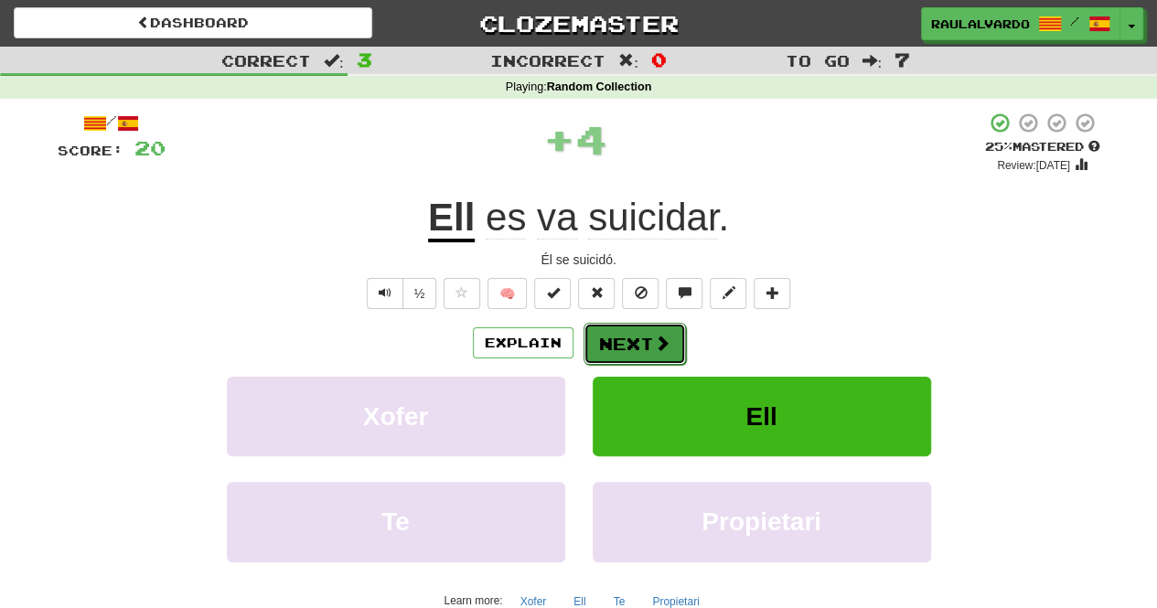
click at [609, 328] on button "Next" at bounding box center [634, 344] width 102 height 42
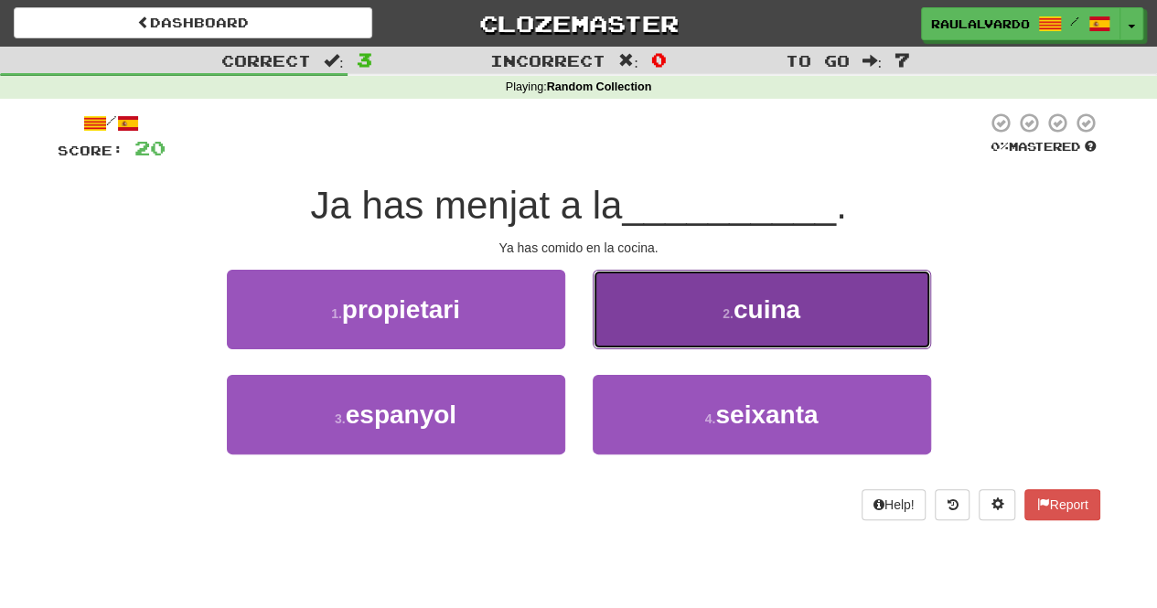
click at [667, 304] on button "2 . cuina" at bounding box center [761, 310] width 338 height 80
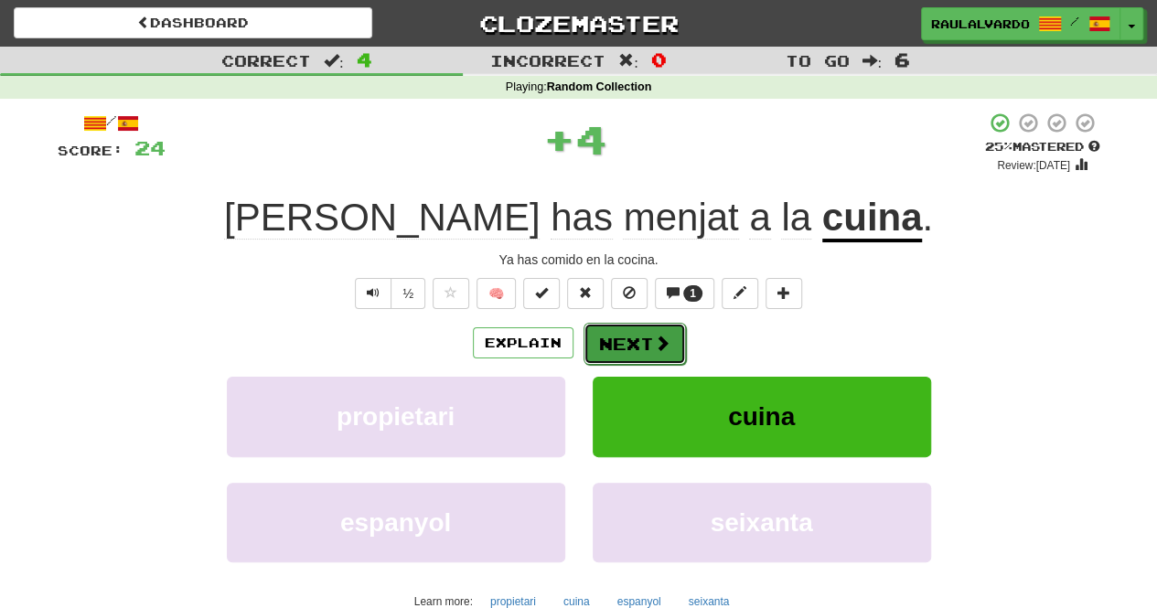
click at [657, 337] on span at bounding box center [662, 343] width 16 height 16
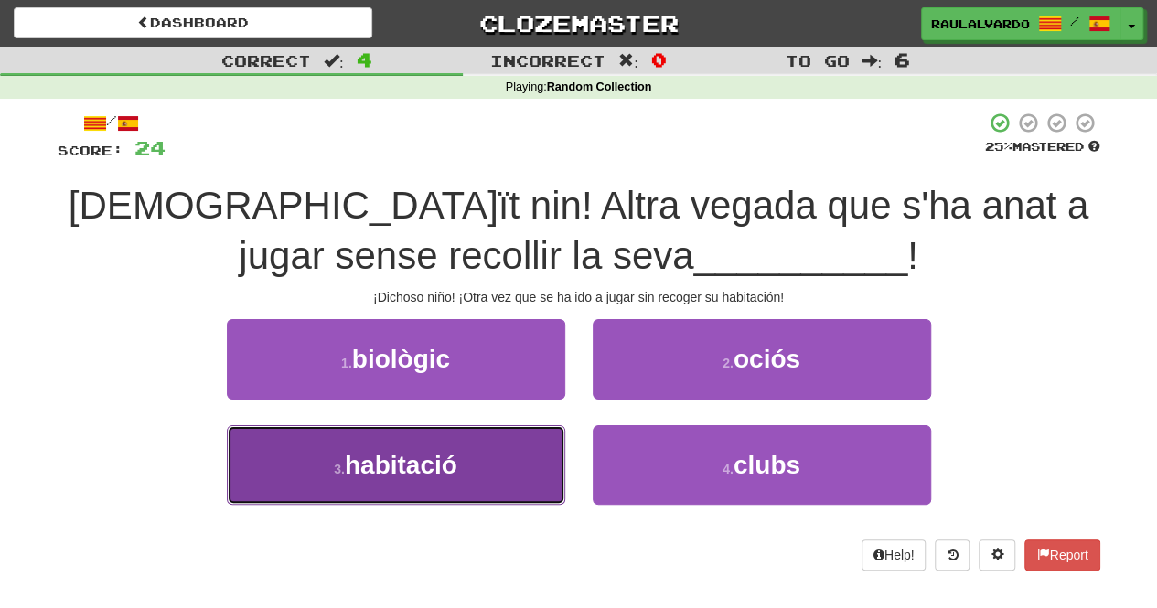
click at [426, 451] on span "habitació" at bounding box center [401, 465] width 112 height 28
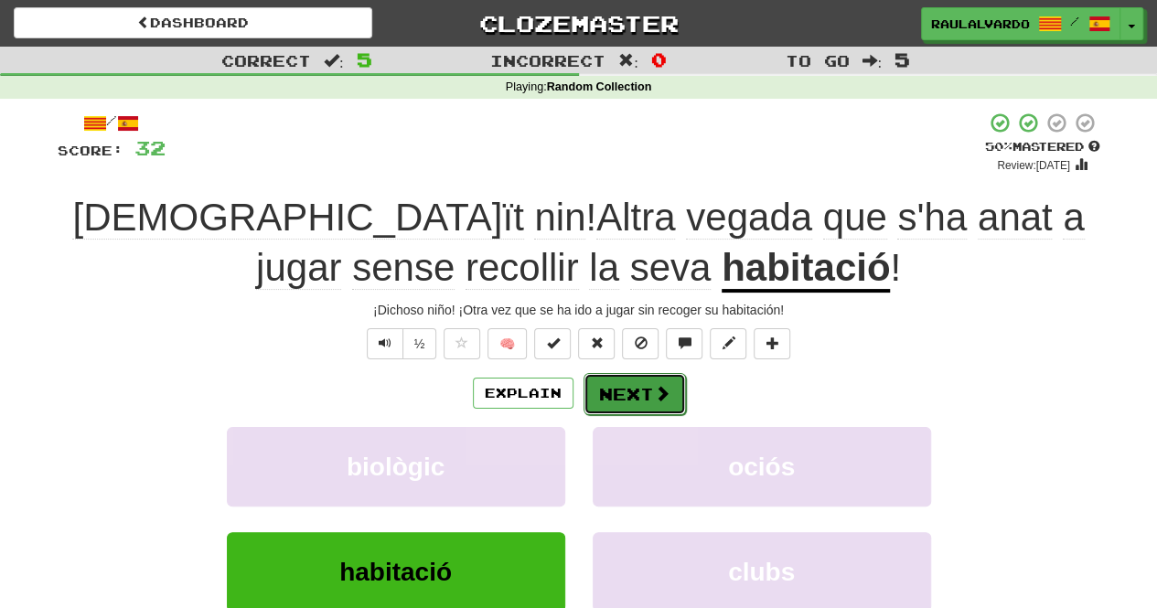
click at [638, 380] on button "Next" at bounding box center [634, 394] width 102 height 42
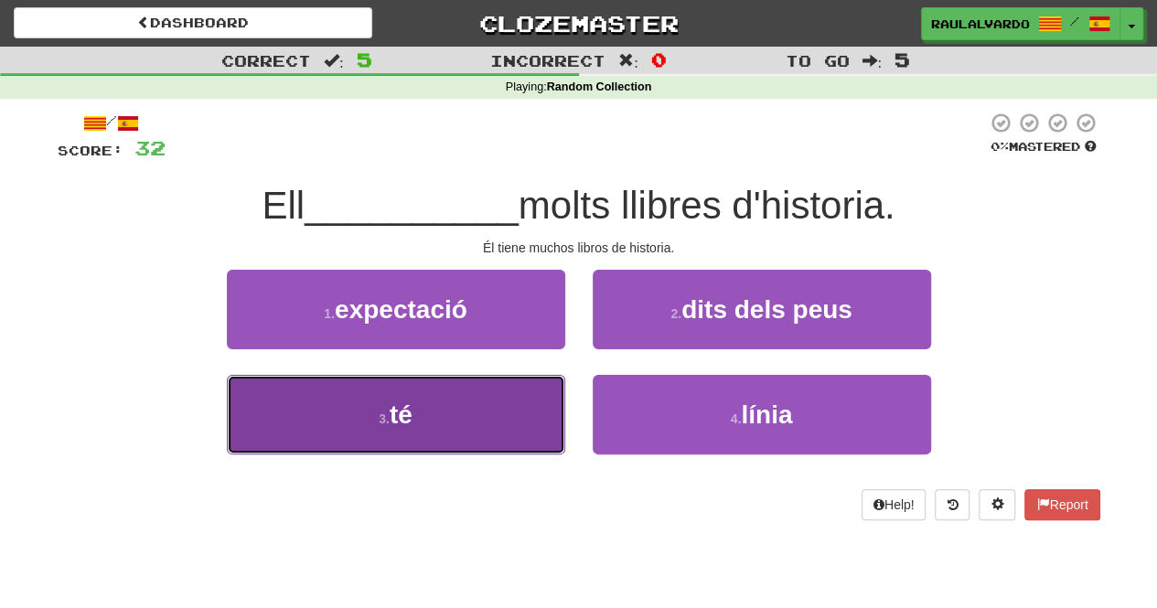
click at [478, 431] on button "3 . té" at bounding box center [396, 415] width 338 height 80
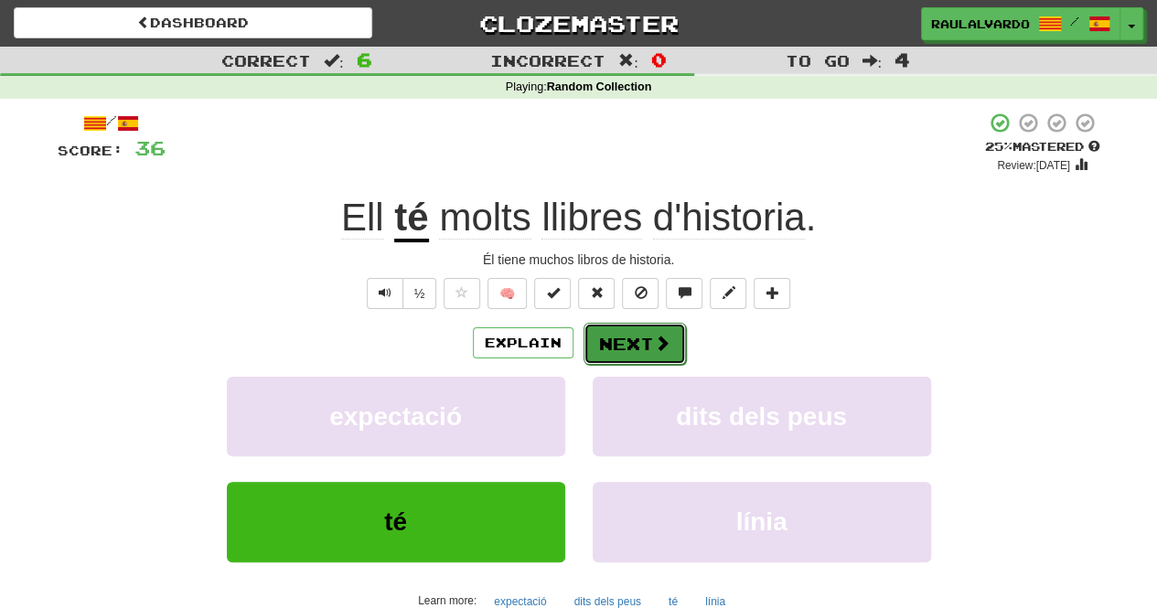
click at [618, 340] on button "Next" at bounding box center [634, 344] width 102 height 42
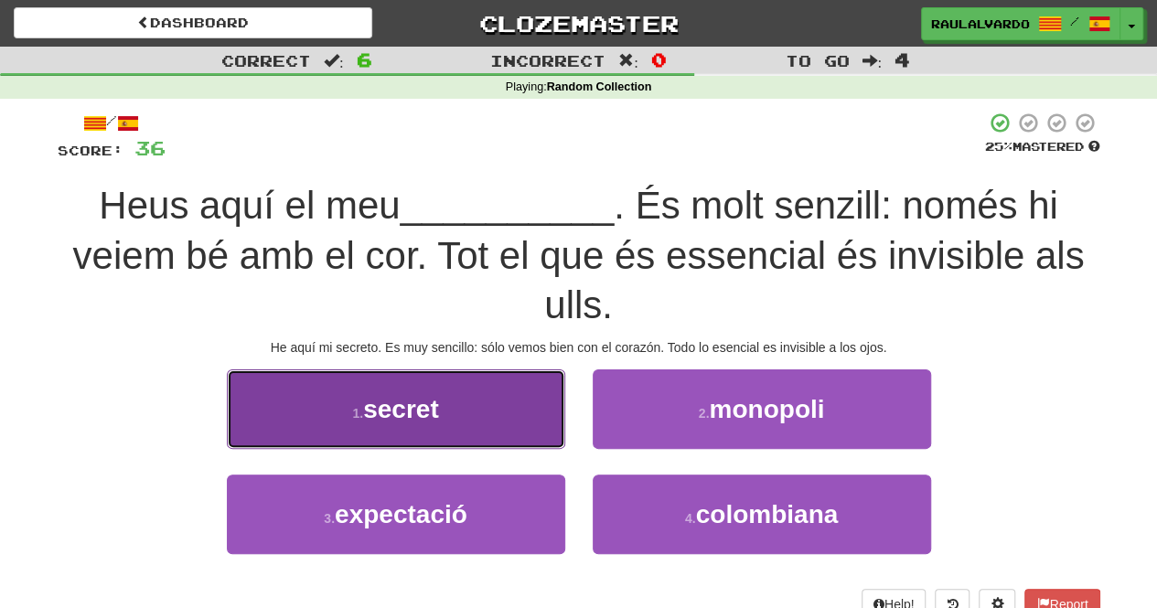
click at [416, 383] on button "1 . secret" at bounding box center [396, 409] width 338 height 80
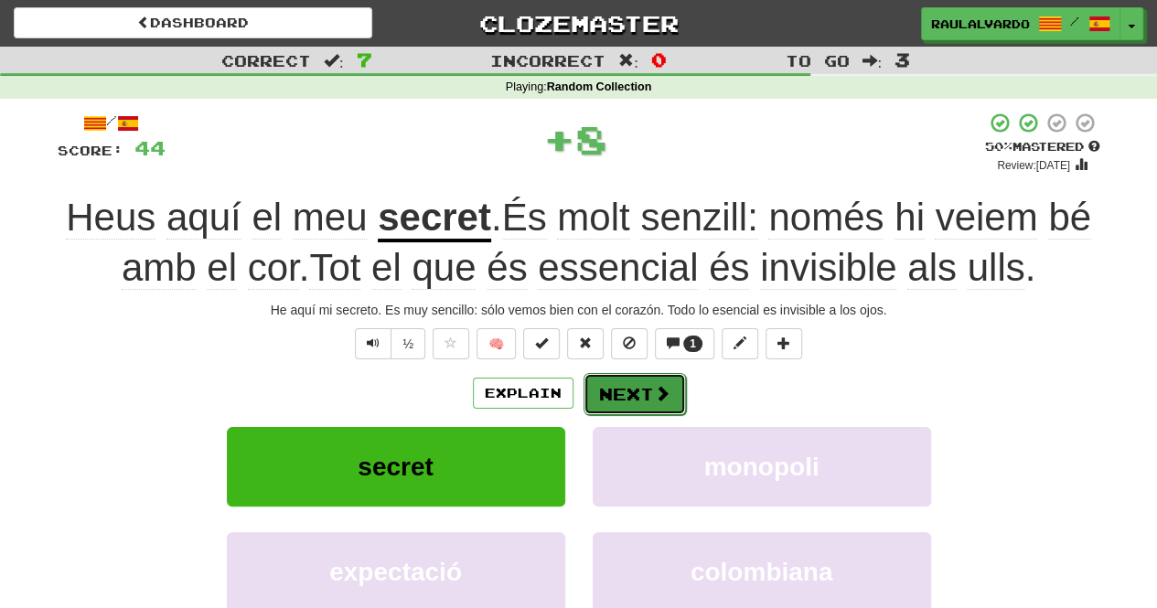
click at [670, 396] on button "Next" at bounding box center [634, 394] width 102 height 42
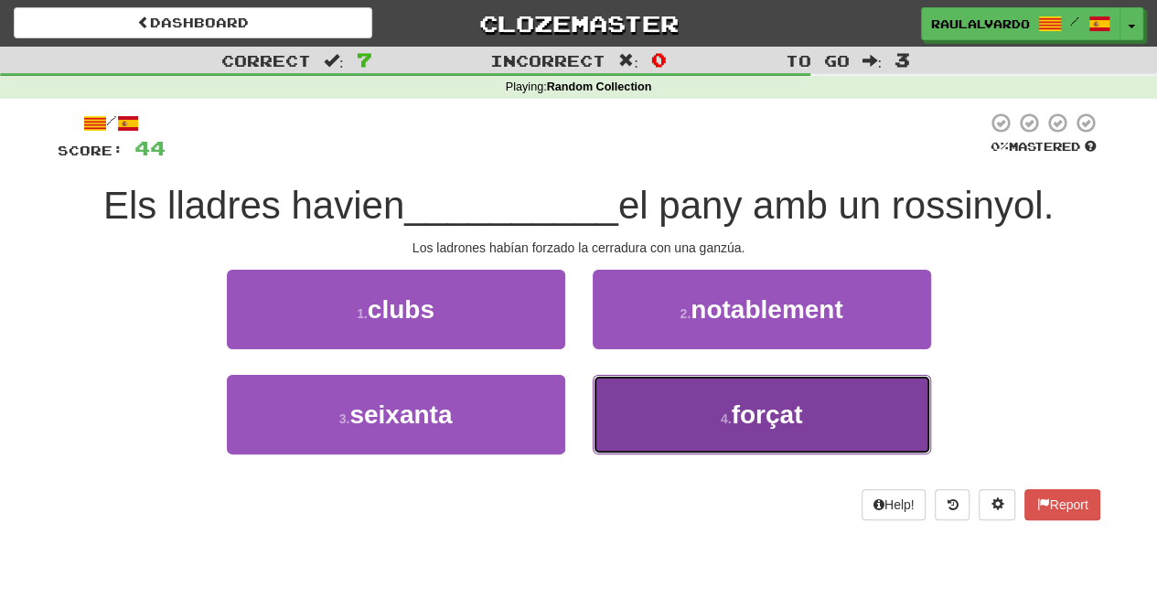
click at [709, 432] on button "4 . forçat" at bounding box center [761, 415] width 338 height 80
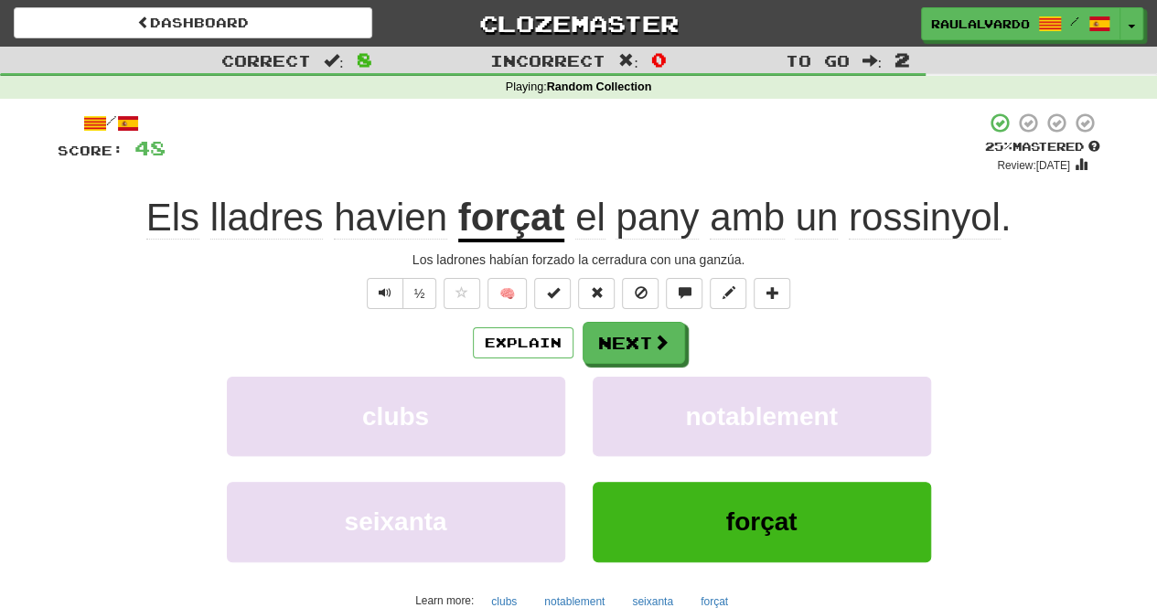
click at [645, 224] on span "pany" at bounding box center [656, 218] width 83 height 44
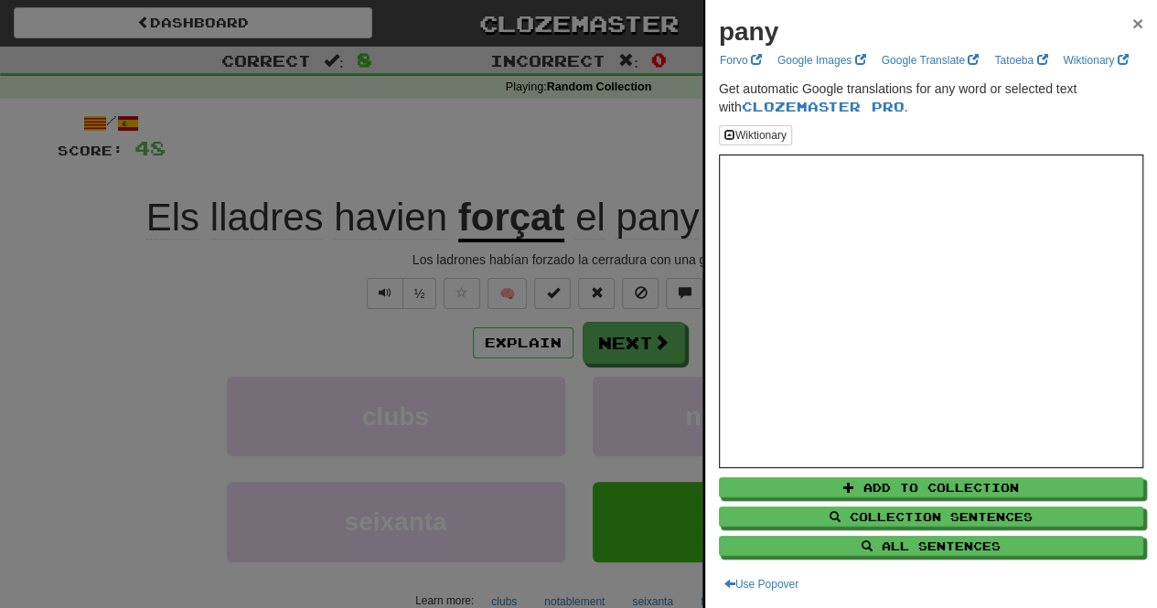
click at [1132, 16] on span "×" at bounding box center [1137, 23] width 11 height 21
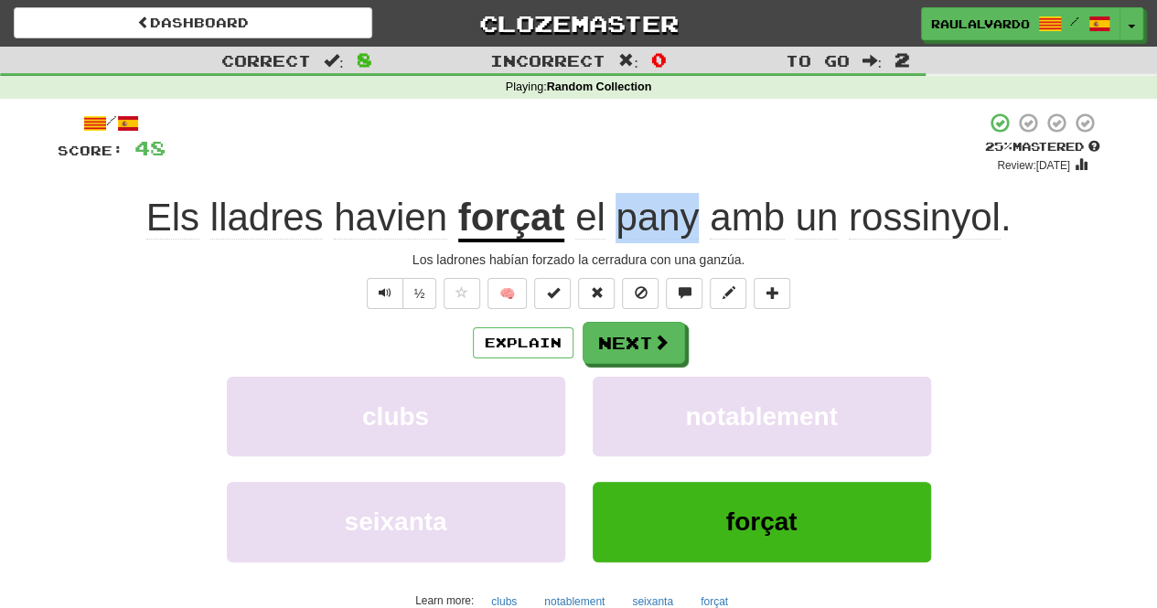
drag, startPoint x: 640, startPoint y: 237, endPoint x: 694, endPoint y: 234, distance: 54.0
click at [694, 234] on div "Els lladres havien forçat el pany amb un rossinyol ." at bounding box center [579, 218] width 1042 height 50
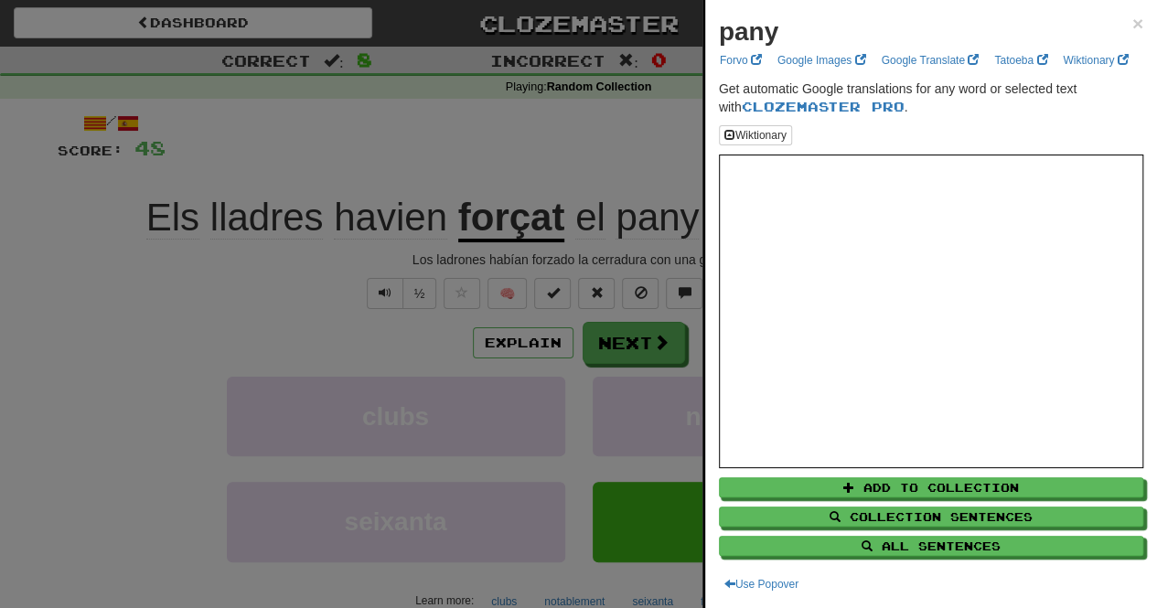
click at [571, 151] on div at bounding box center [578, 304] width 1157 height 608
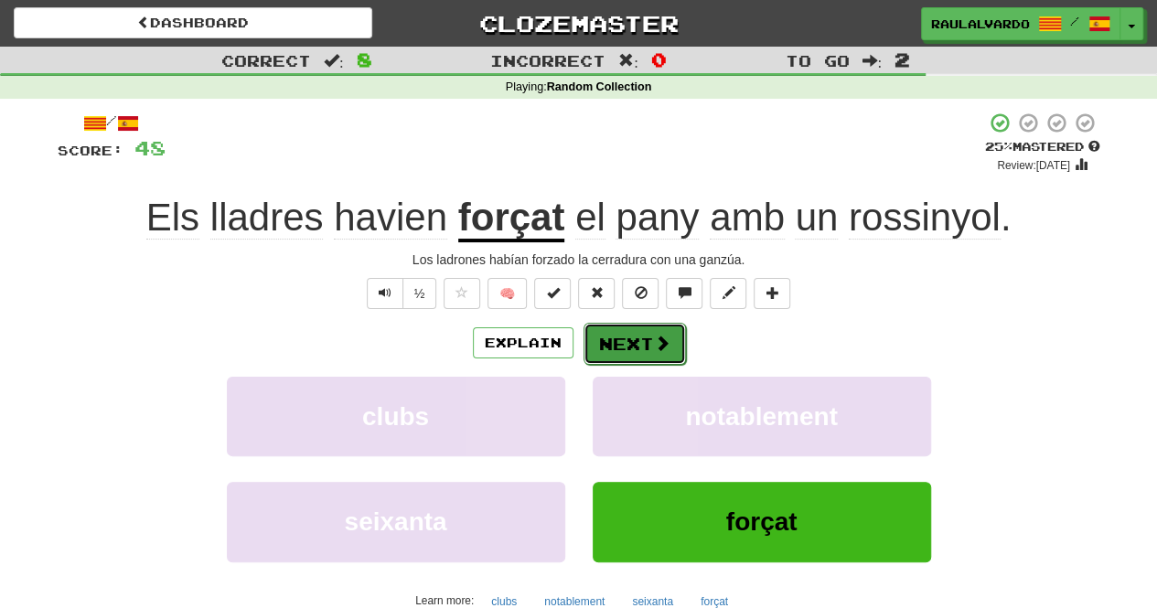
click at [645, 338] on button "Next" at bounding box center [634, 344] width 102 height 42
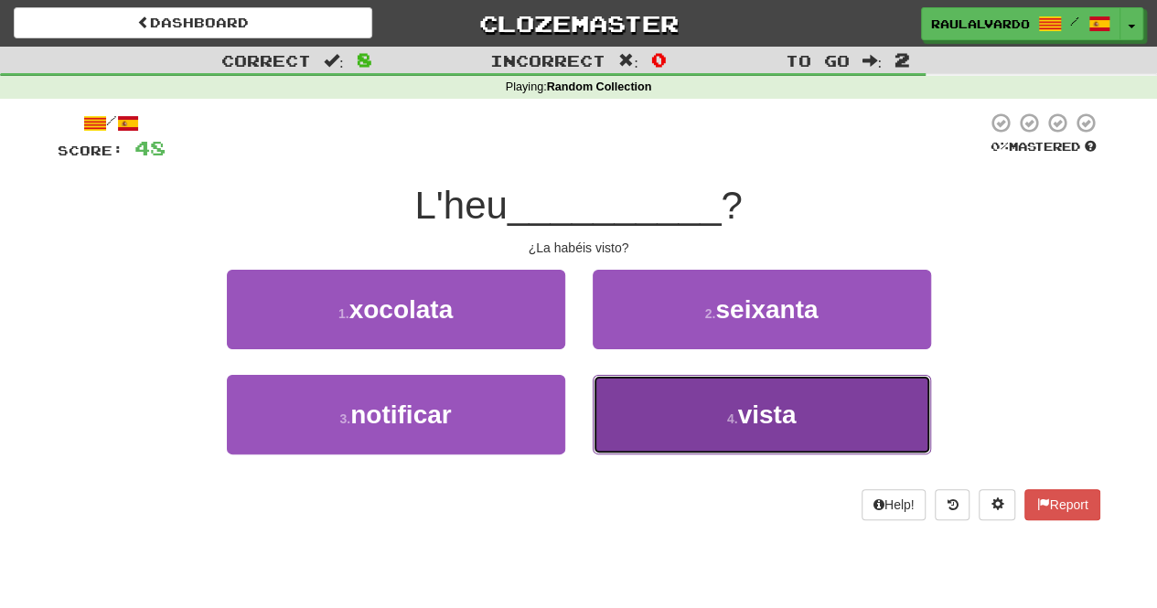
click at [693, 432] on button "4 . vista" at bounding box center [761, 415] width 338 height 80
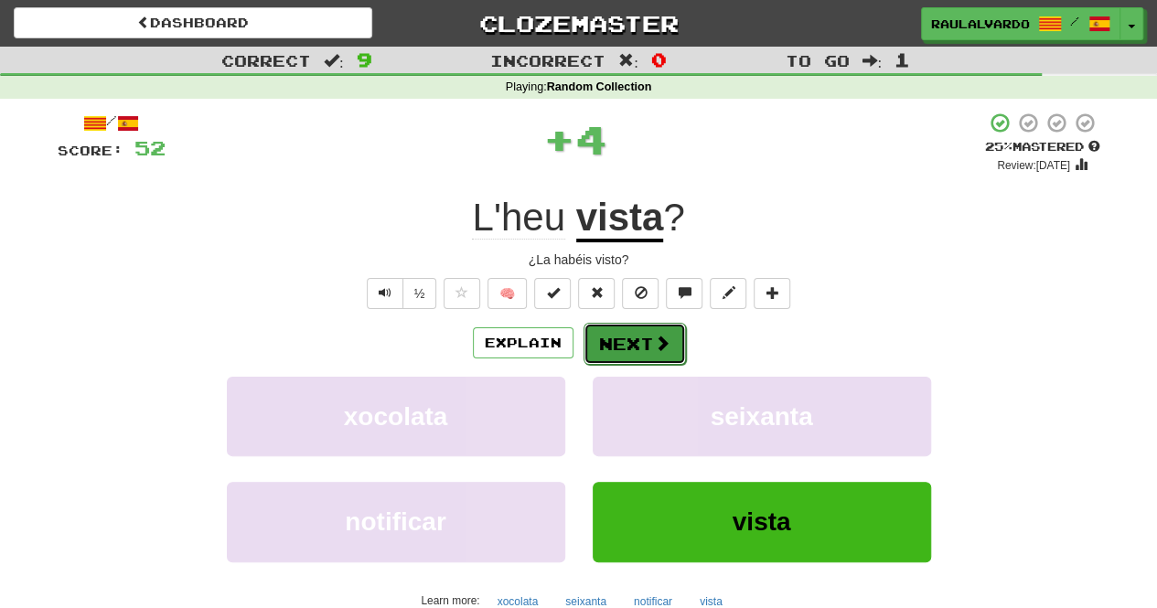
click at [664, 336] on span at bounding box center [662, 343] width 16 height 16
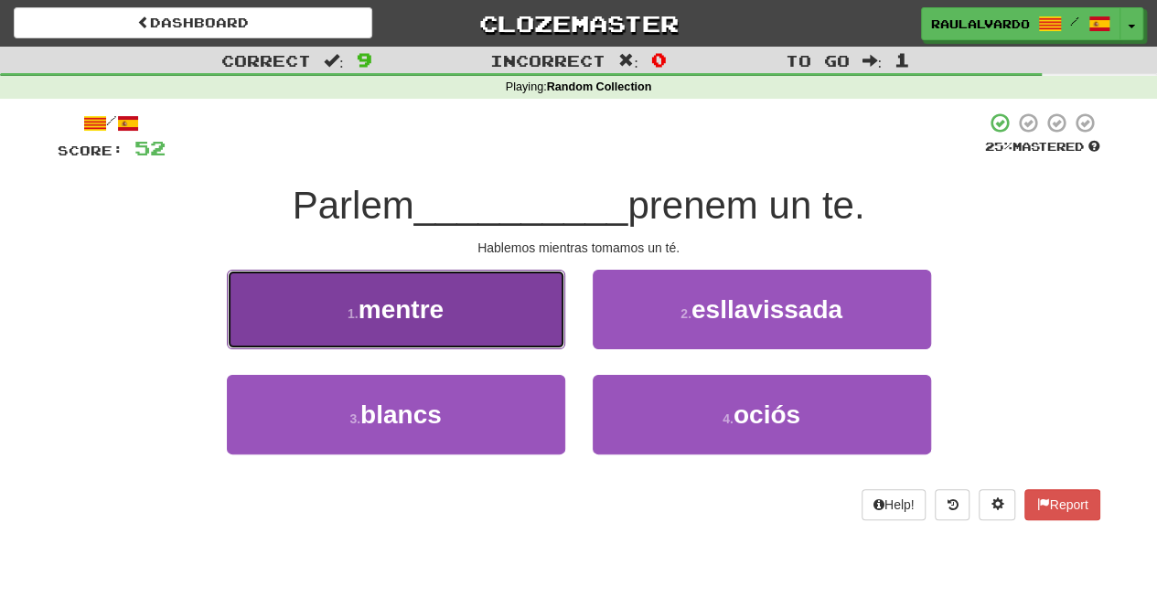
click at [491, 328] on button "1 . mentre" at bounding box center [396, 310] width 338 height 80
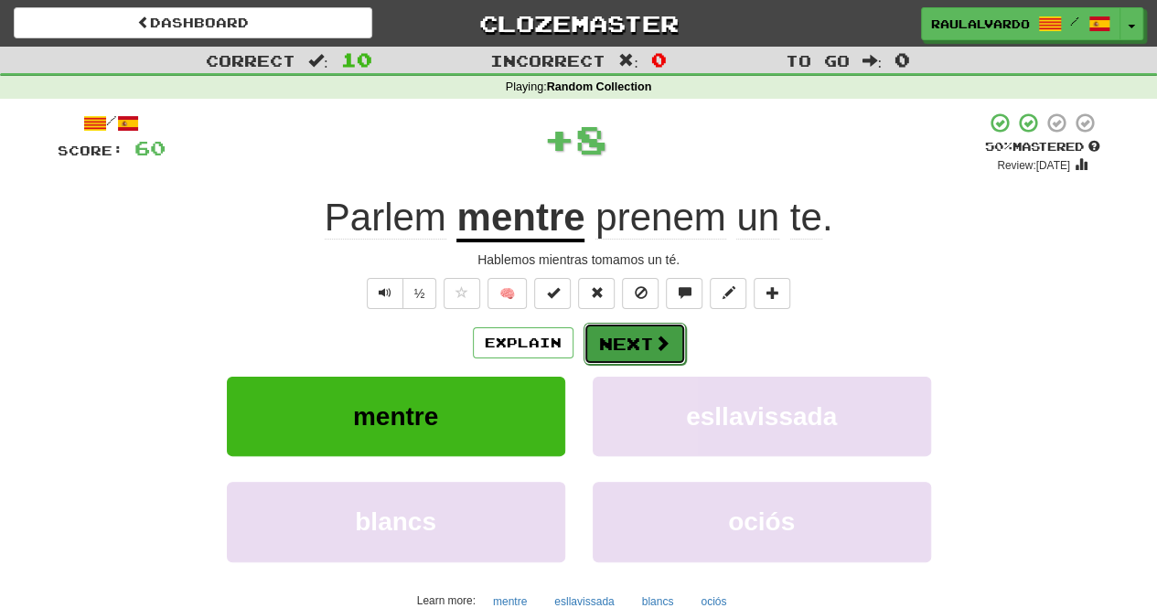
click at [666, 351] on span at bounding box center [662, 343] width 16 height 16
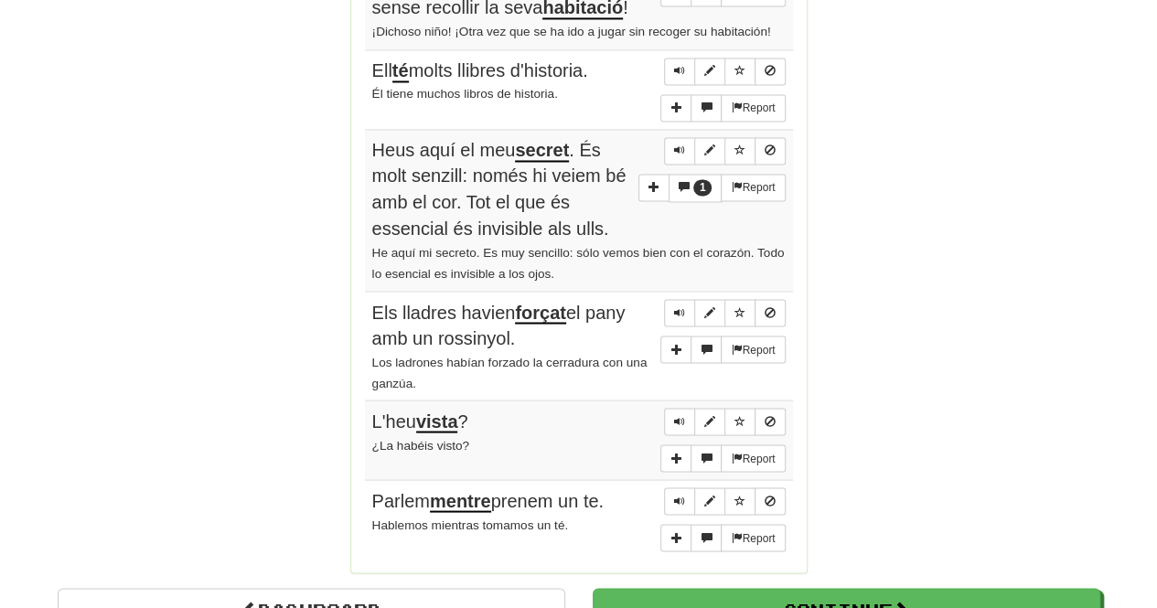
scroll to position [1373, 0]
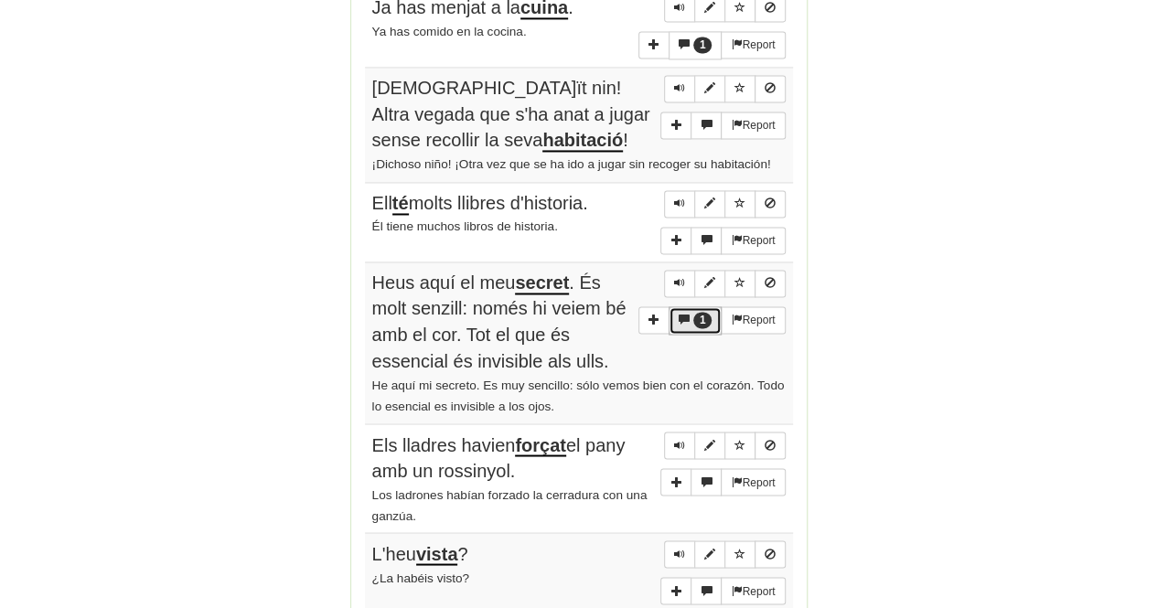
click at [690, 306] on button "1" at bounding box center [695, 320] width 54 height 28
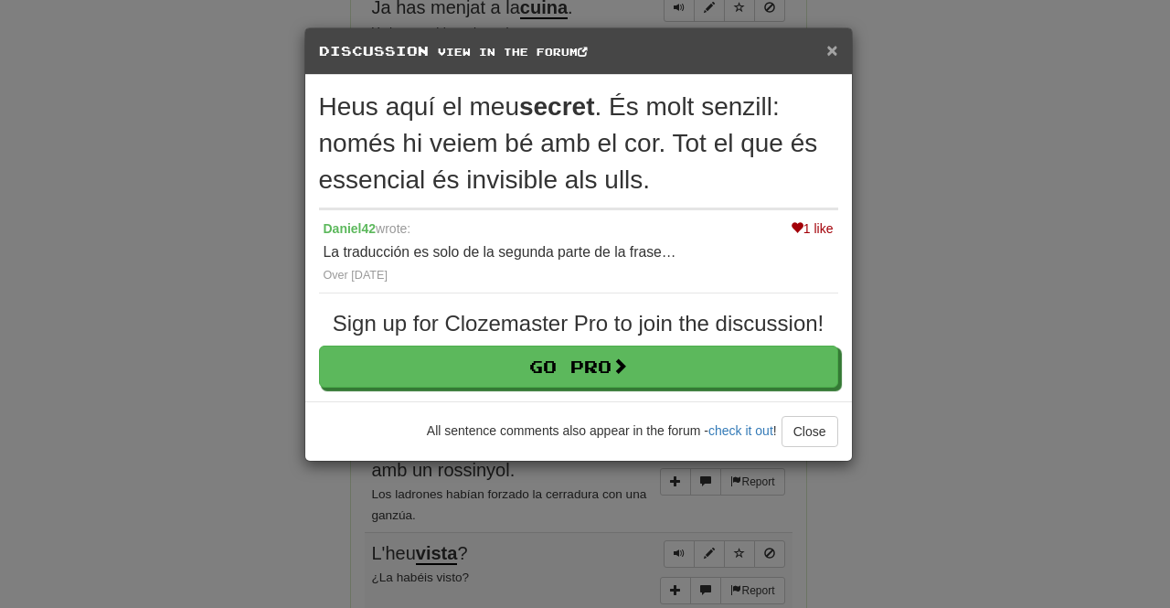
click at [836, 48] on span "×" at bounding box center [832, 49] width 11 height 21
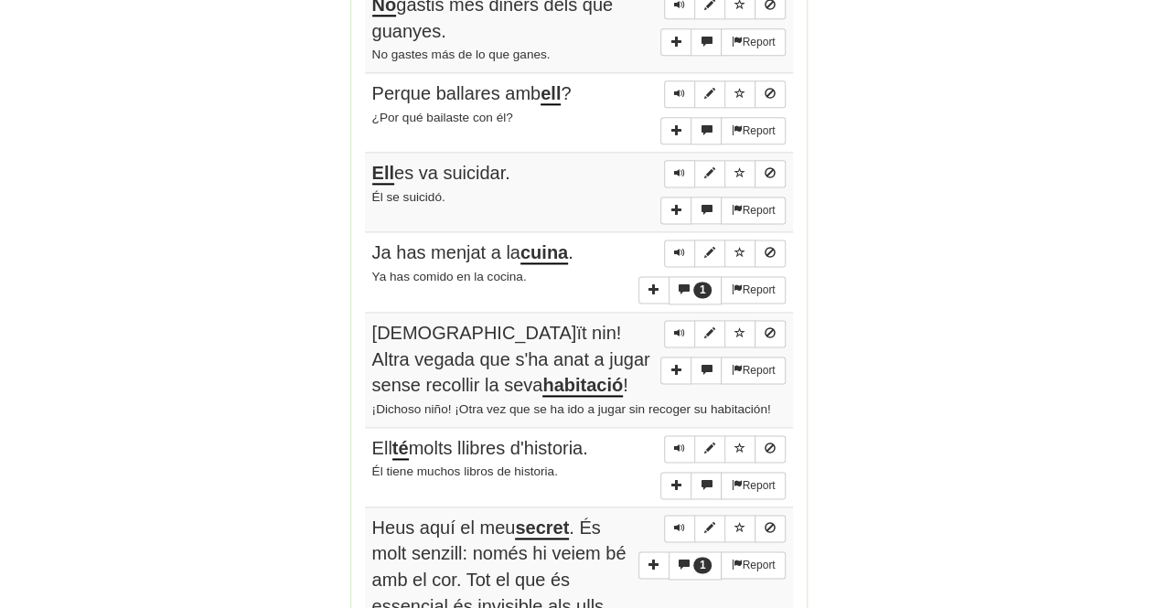
scroll to position [1040, 0]
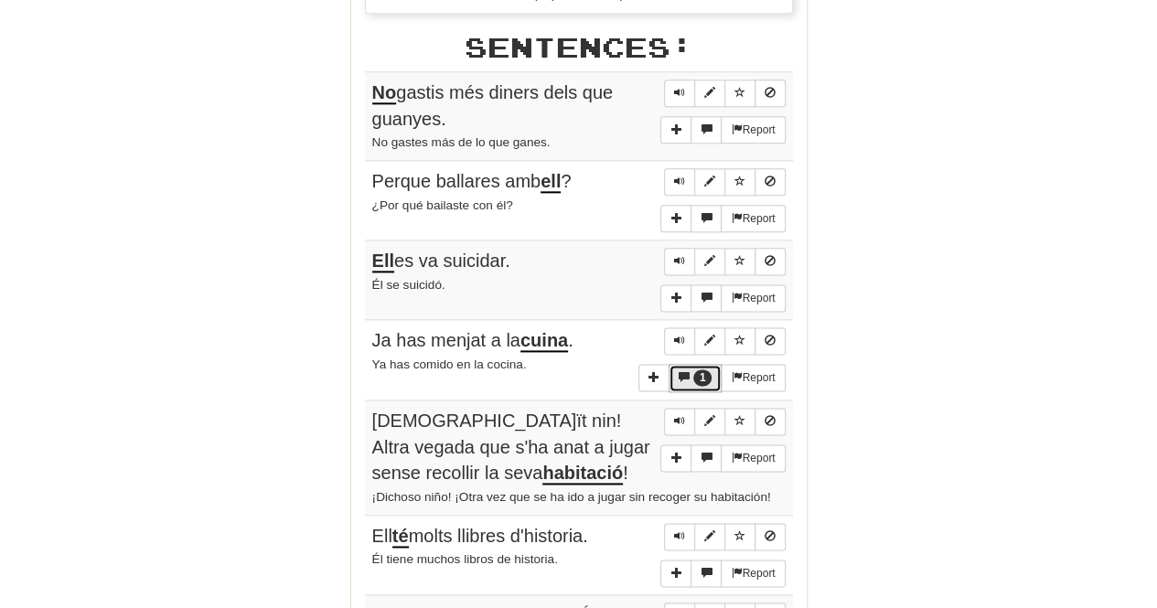
click at [710, 368] on button "1" at bounding box center [695, 378] width 54 height 28
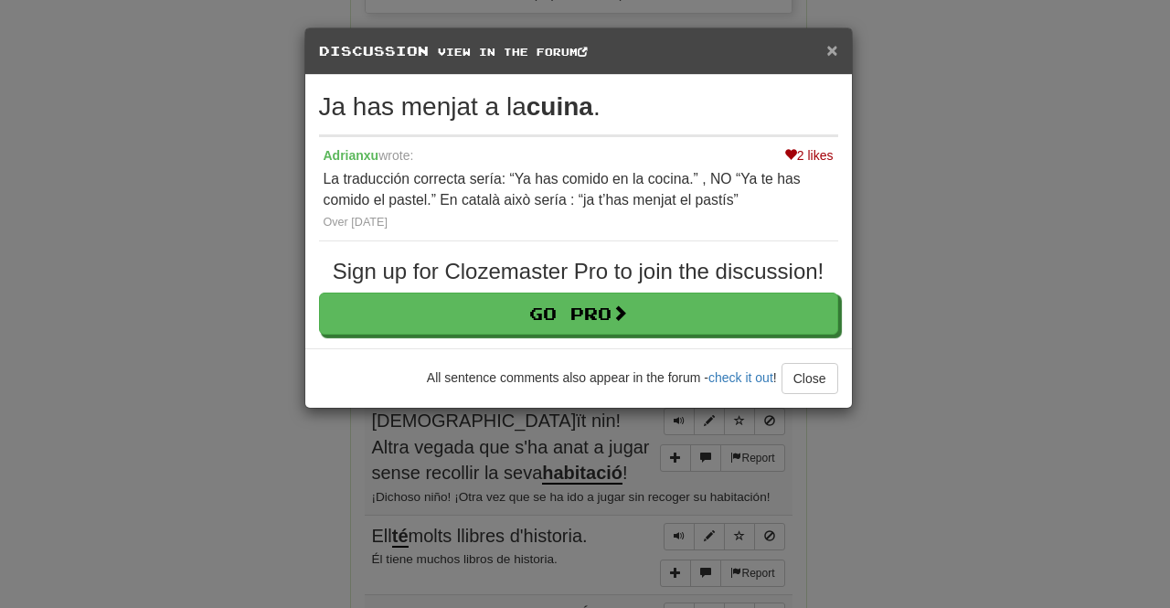
click at [832, 47] on span "×" at bounding box center [832, 49] width 11 height 21
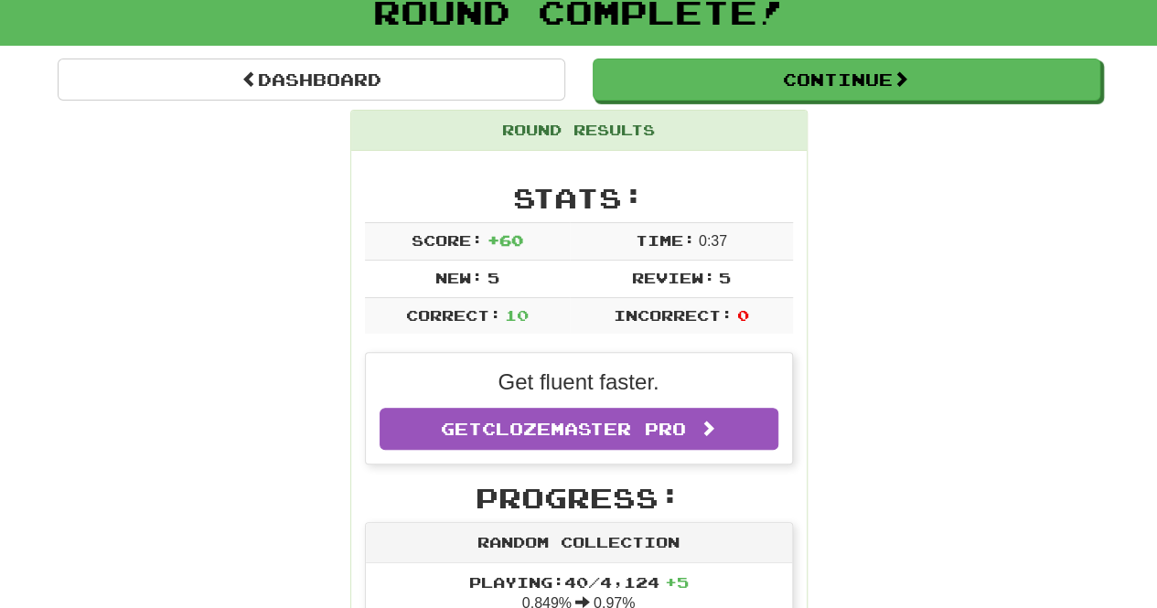
scroll to position [108, 0]
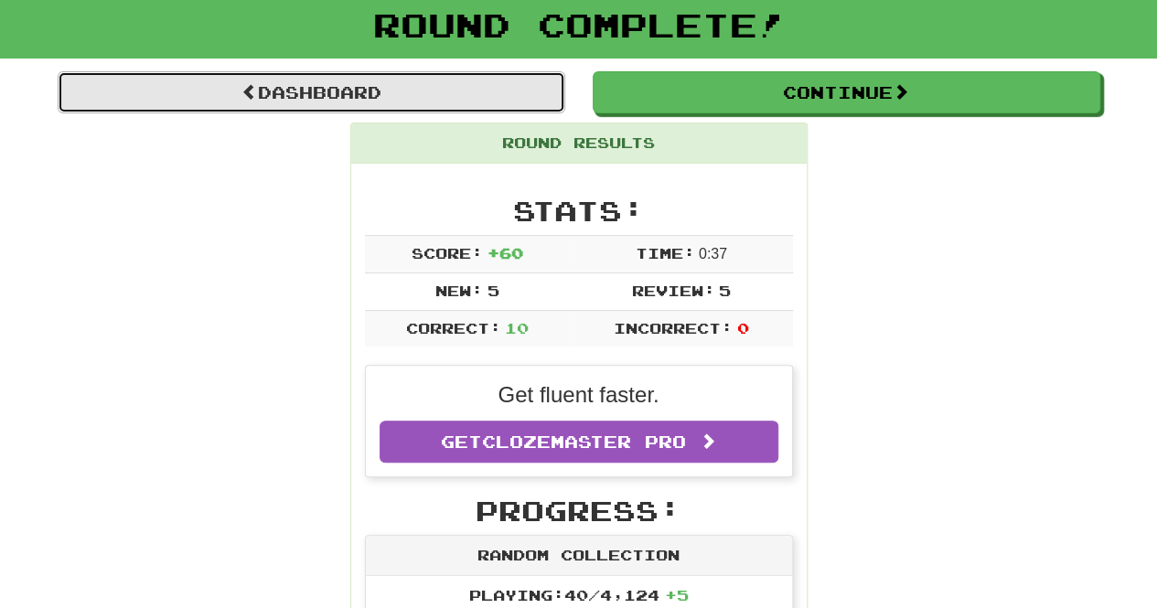
click at [325, 73] on link "Dashboard" at bounding box center [311, 92] width 507 height 42
